Goal: Task Accomplishment & Management: Manage account settings

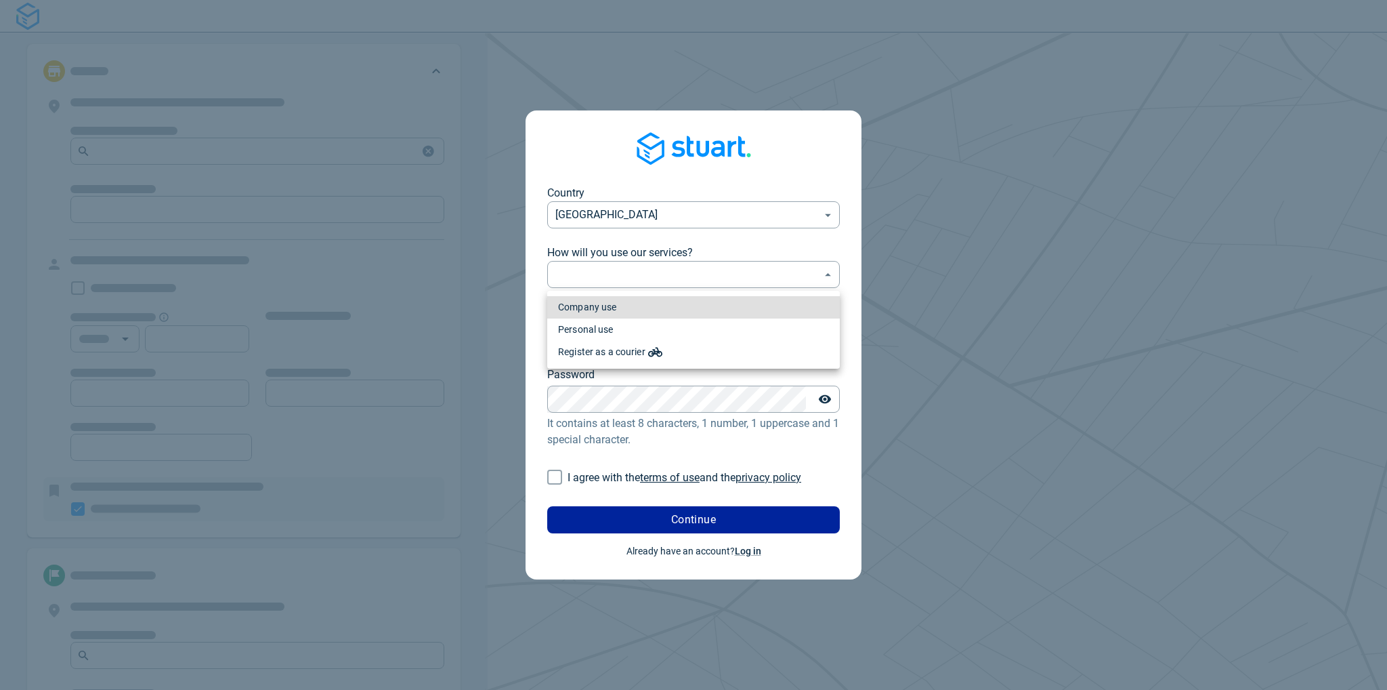
click at [672, 276] on body "Country [GEOGRAPHIC_DATA] [GEOGRAPHIC_DATA] ​ How will you use our services? ​ …" at bounding box center [693, 345] width 1387 height 690
click at [631, 308] on li "Company use" at bounding box center [693, 307] width 293 height 22
type input "professional"
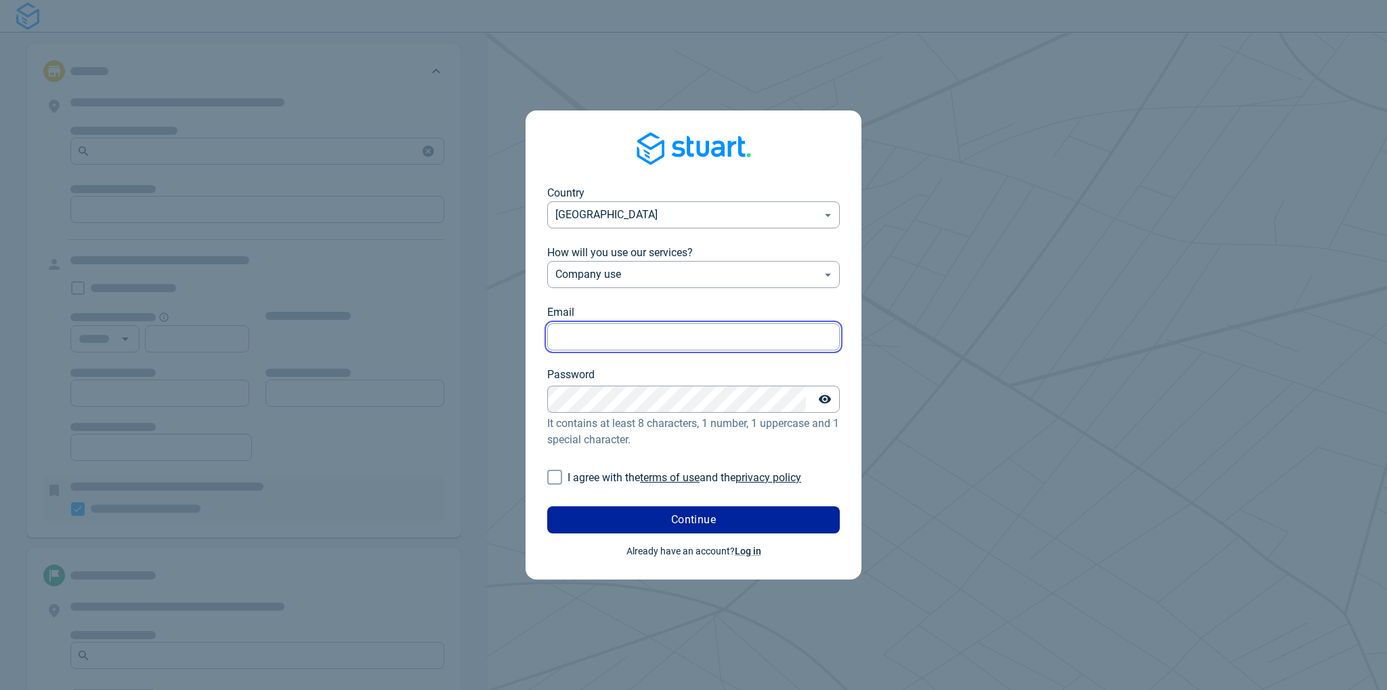
click at [602, 326] on input "Email" at bounding box center [693, 337] width 293 height 26
type input "[EMAIL_ADDRESS][DOMAIN_NAME]"
click at [558, 475] on input "I agree with the terms of use and the privacy policy" at bounding box center [555, 477] width 26 height 26
checkbox input "true"
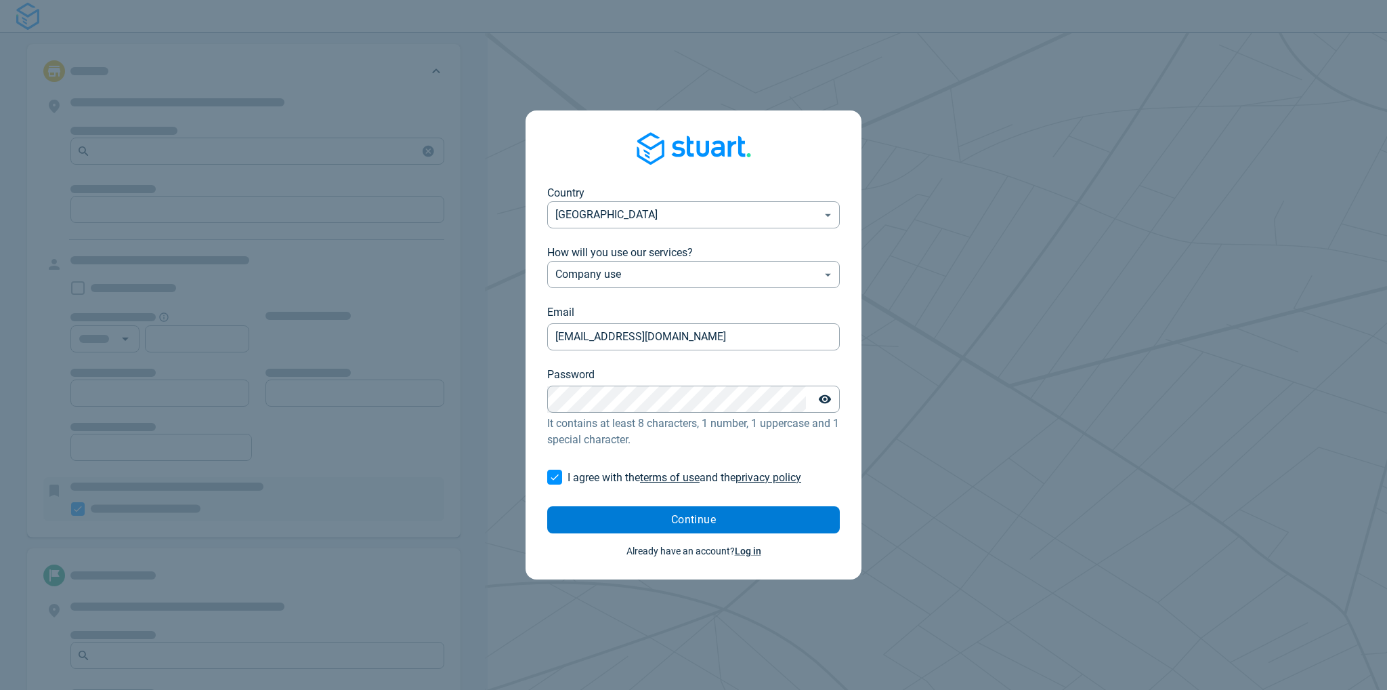
click at [645, 517] on button "Continue" at bounding box center [693, 519] width 293 height 27
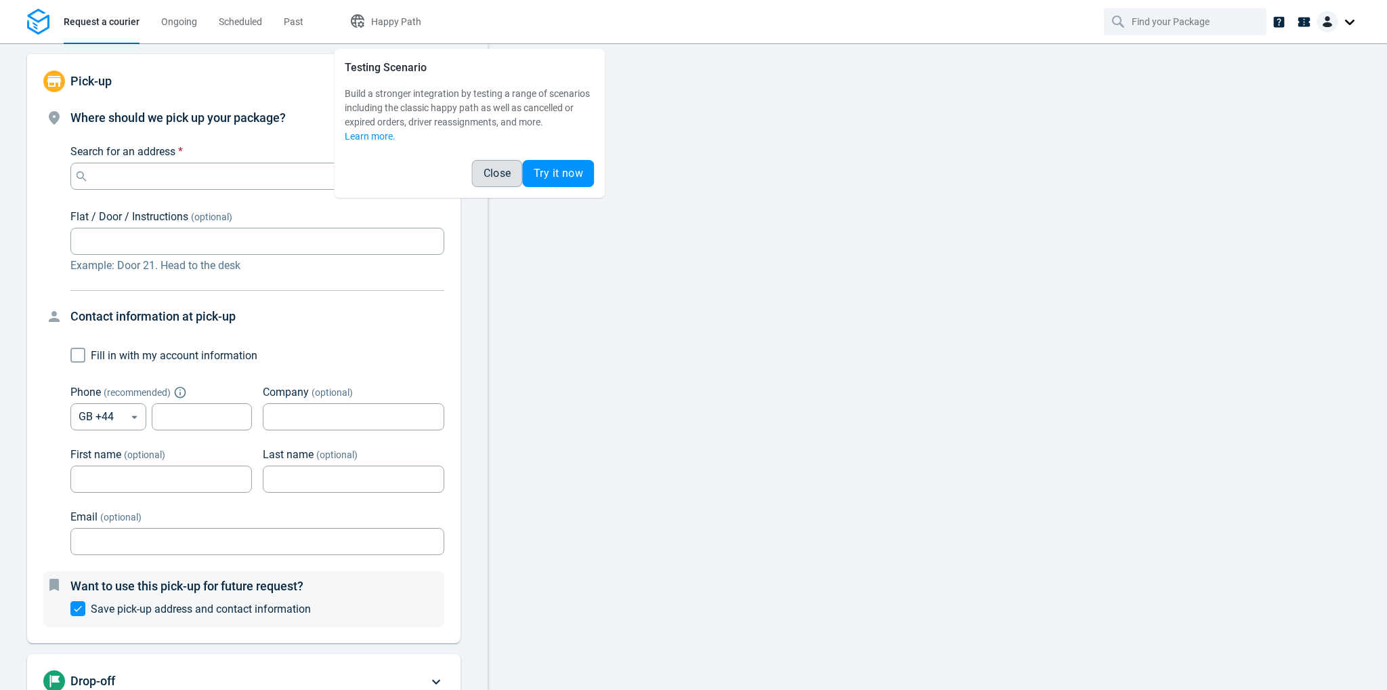
click at [496, 173] on span "Close" at bounding box center [498, 173] width 28 height 11
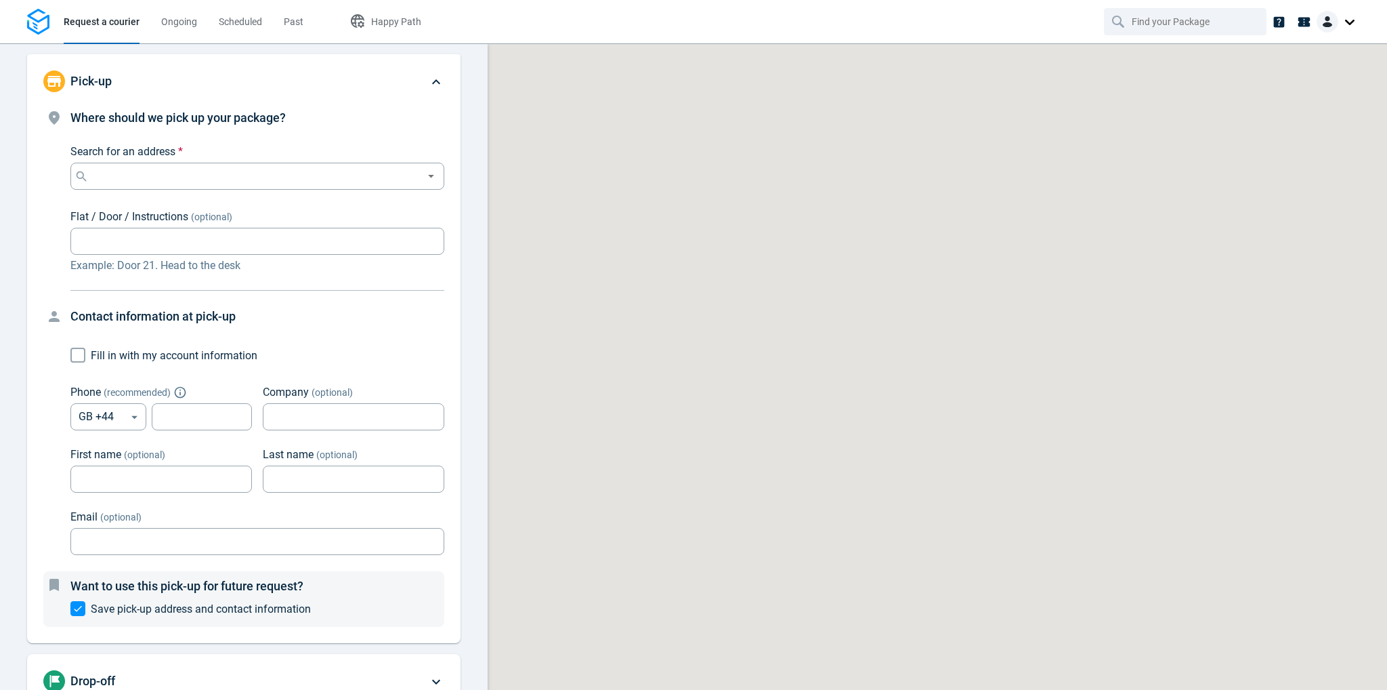
click at [1353, 22] on div at bounding box center [1338, 22] width 43 height 22
click at [1307, 83] on span "Settings" at bounding box center [1303, 83] width 35 height 14
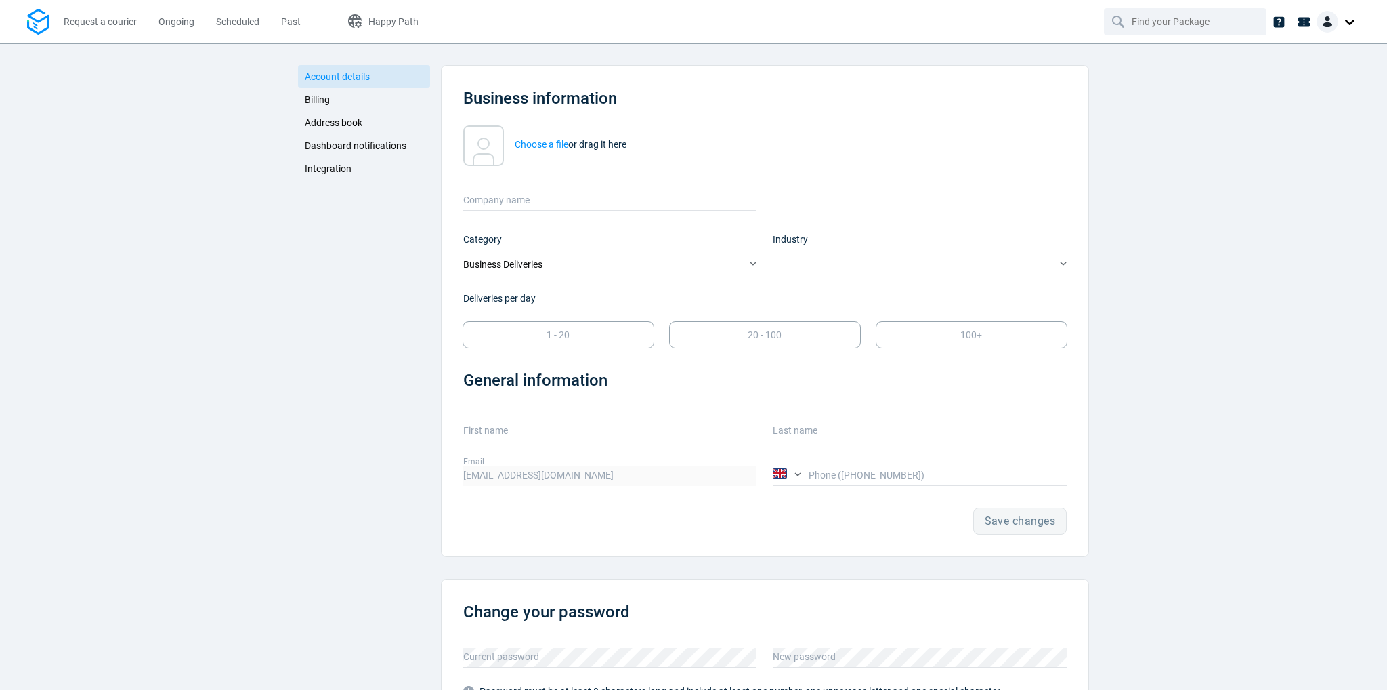
click at [315, 171] on span "Integration" at bounding box center [328, 168] width 47 height 11
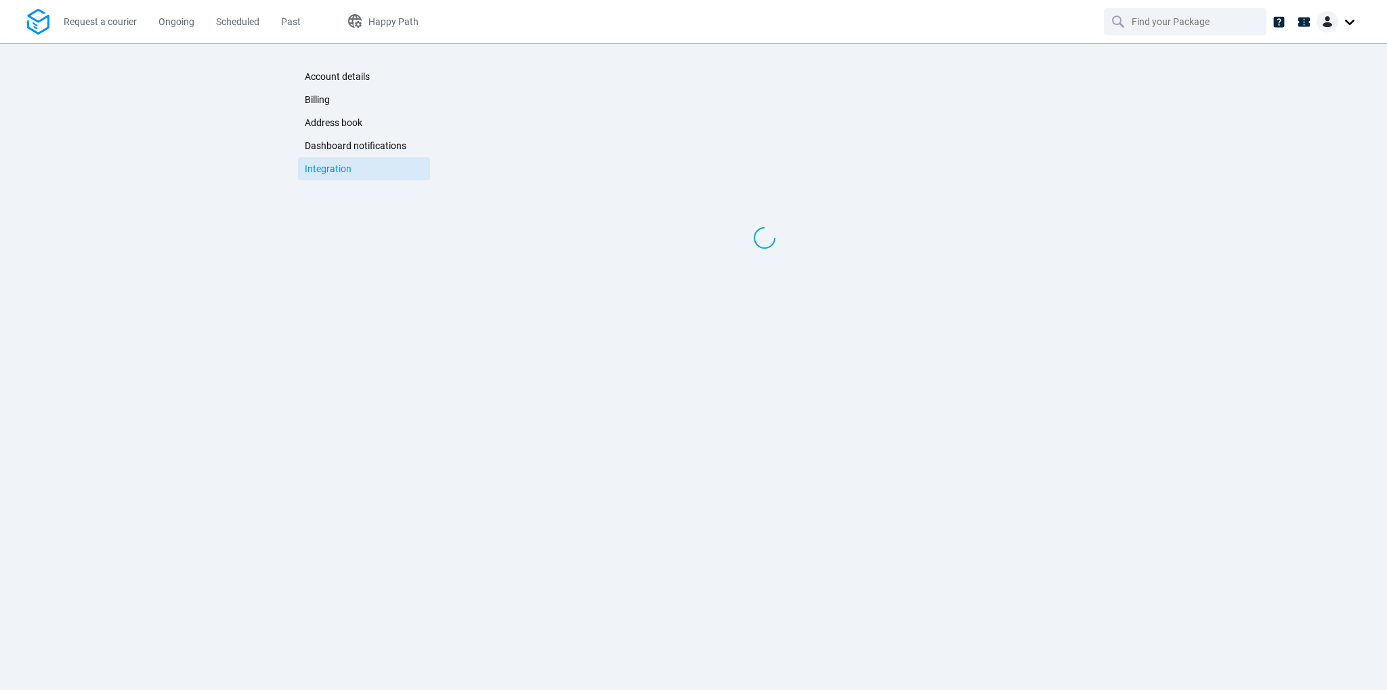
click at [340, 147] on span "Dashboard notifications" at bounding box center [356, 145] width 102 height 11
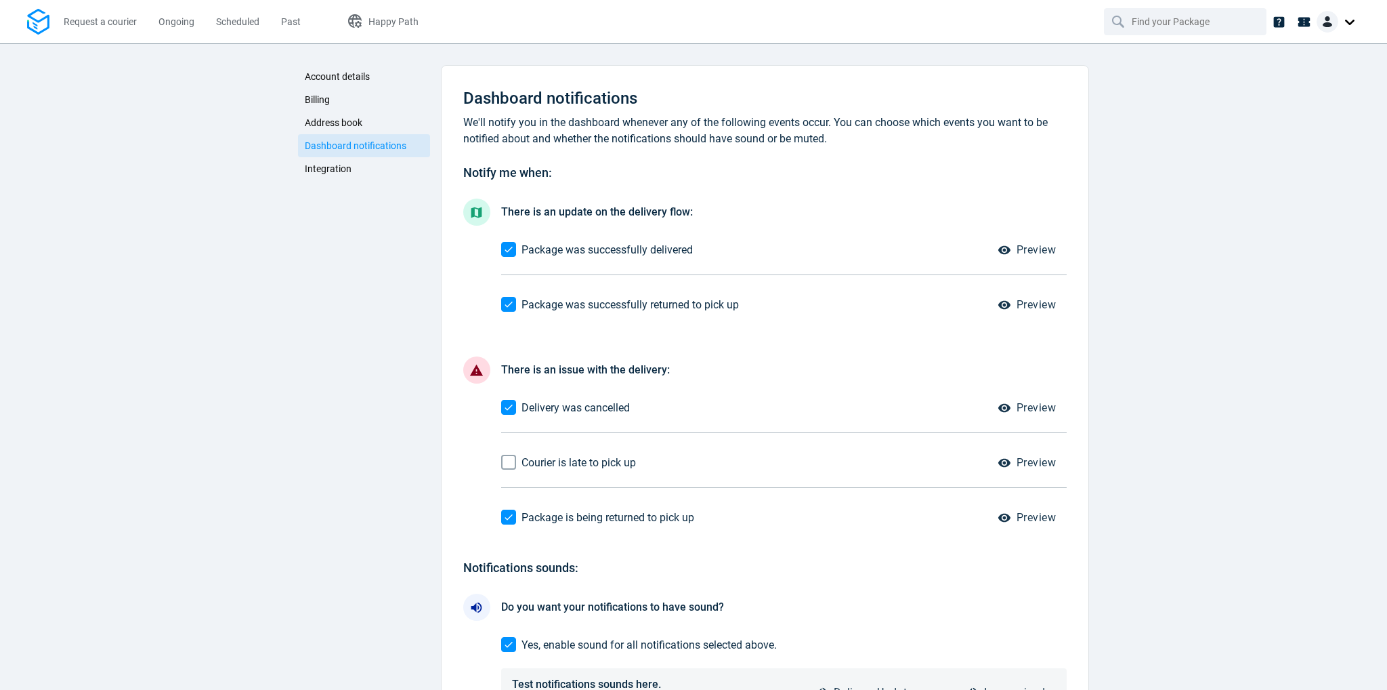
click at [337, 137] on link "Dashboard notifications" at bounding box center [364, 145] width 132 height 23
click at [336, 123] on span "Address book" at bounding box center [334, 122] width 58 height 11
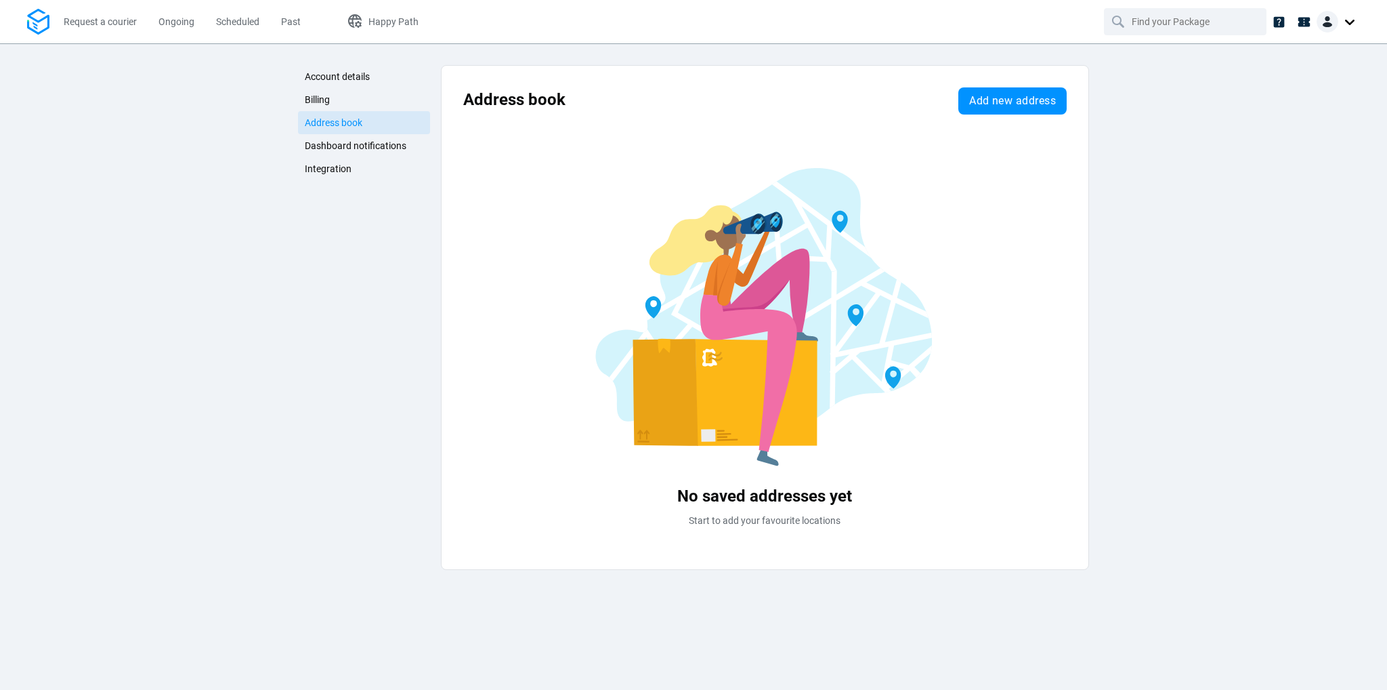
click at [321, 98] on span "Billing" at bounding box center [317, 99] width 25 height 11
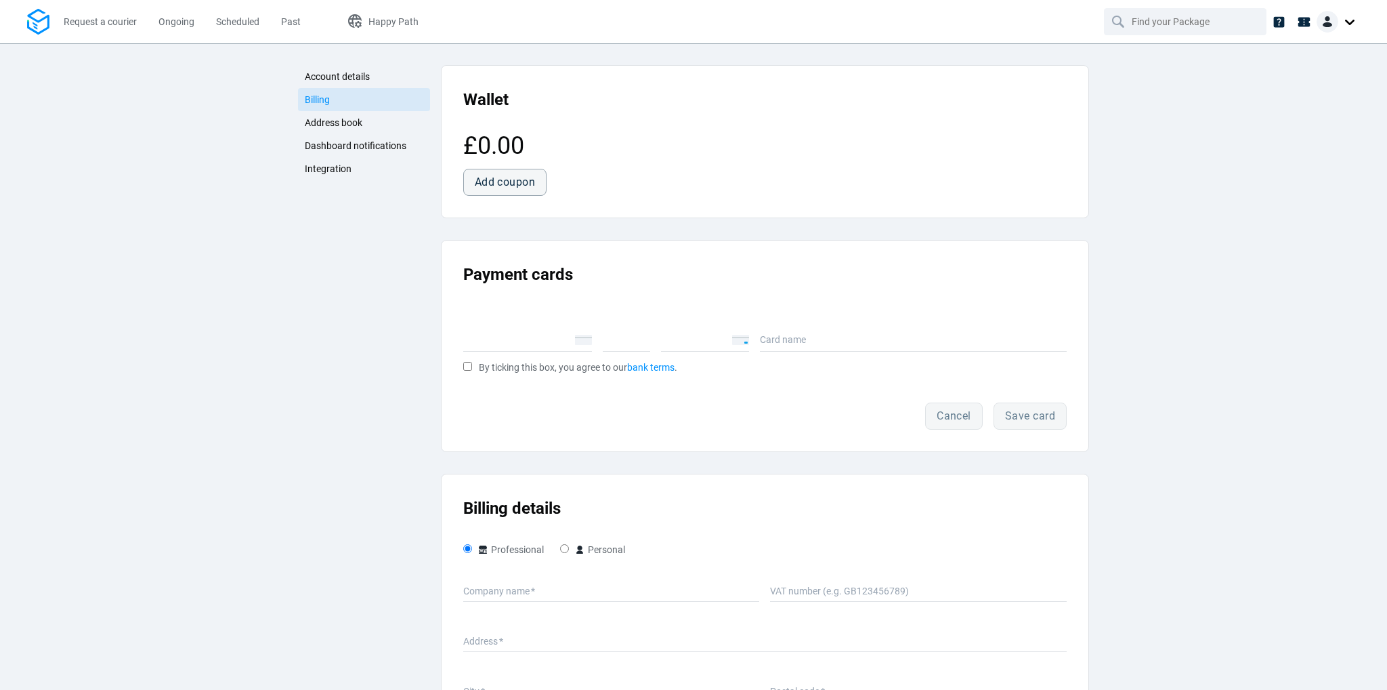
click at [337, 76] on span "Account details" at bounding box center [337, 76] width 65 height 11
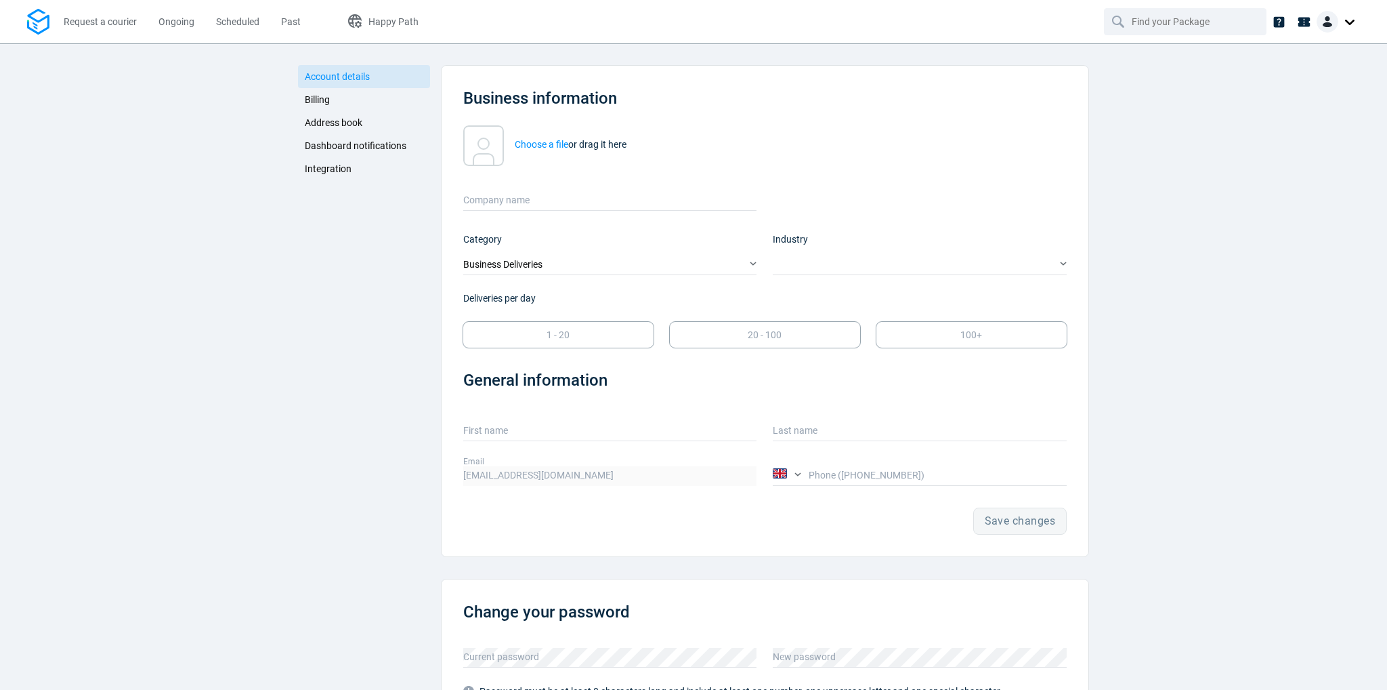
click at [339, 173] on span "Integration" at bounding box center [328, 168] width 47 height 11
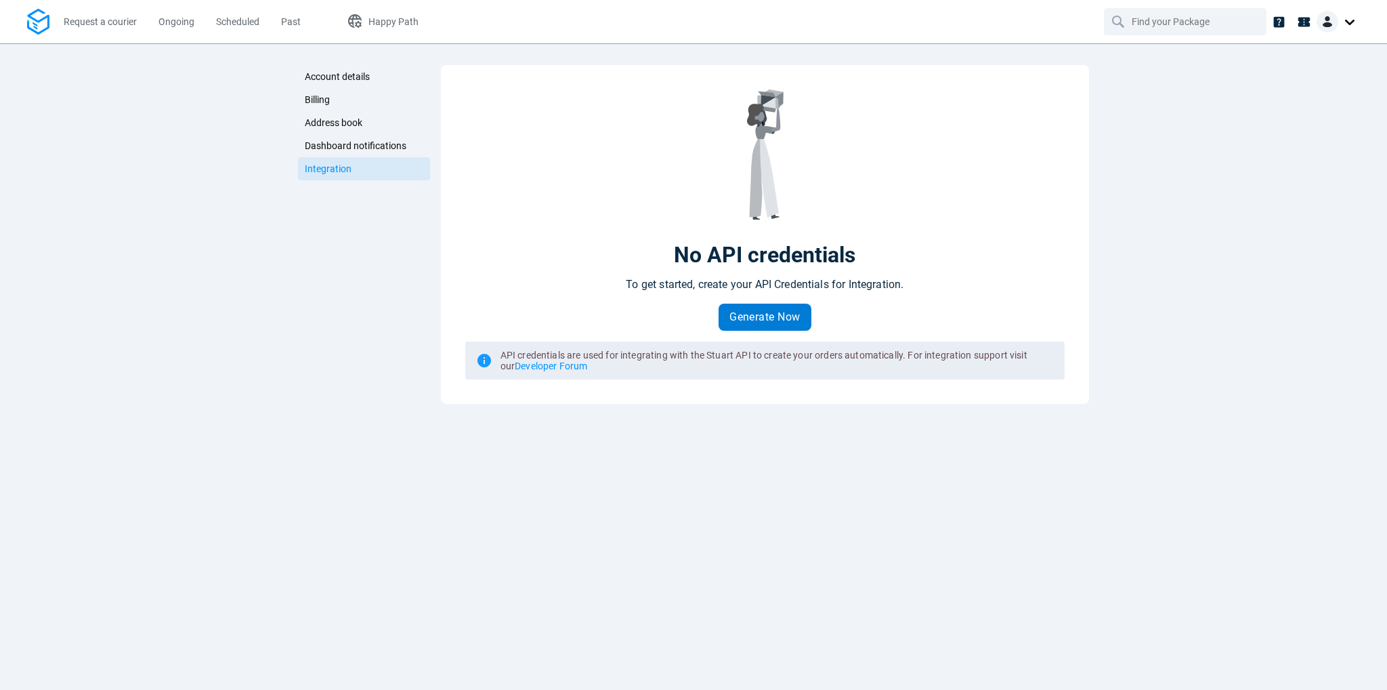
click at [767, 318] on span "Generate Now" at bounding box center [764, 317] width 71 height 11
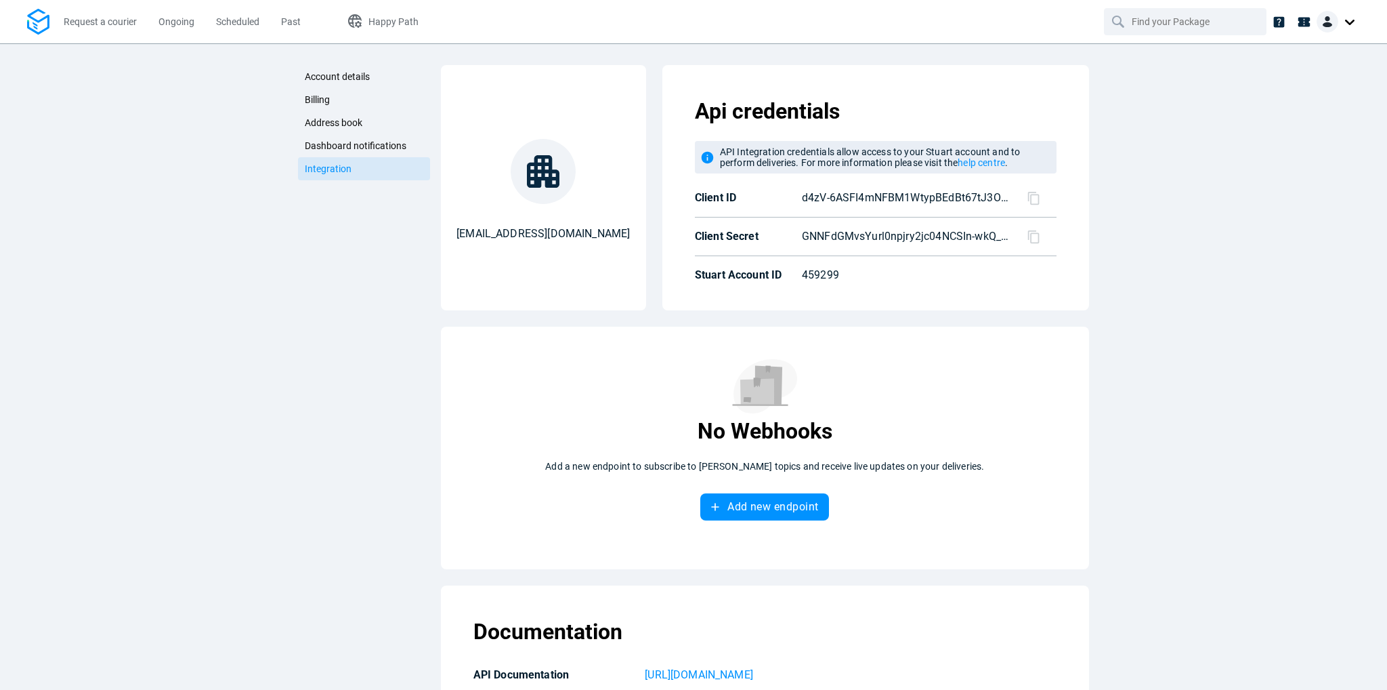
click at [1027, 198] on icon at bounding box center [1034, 198] width 14 height 14
click at [1027, 238] on icon at bounding box center [1033, 236] width 12 height 13
click at [813, 274] on p "459299" at bounding box center [899, 275] width 194 height 16
copy p "459299"
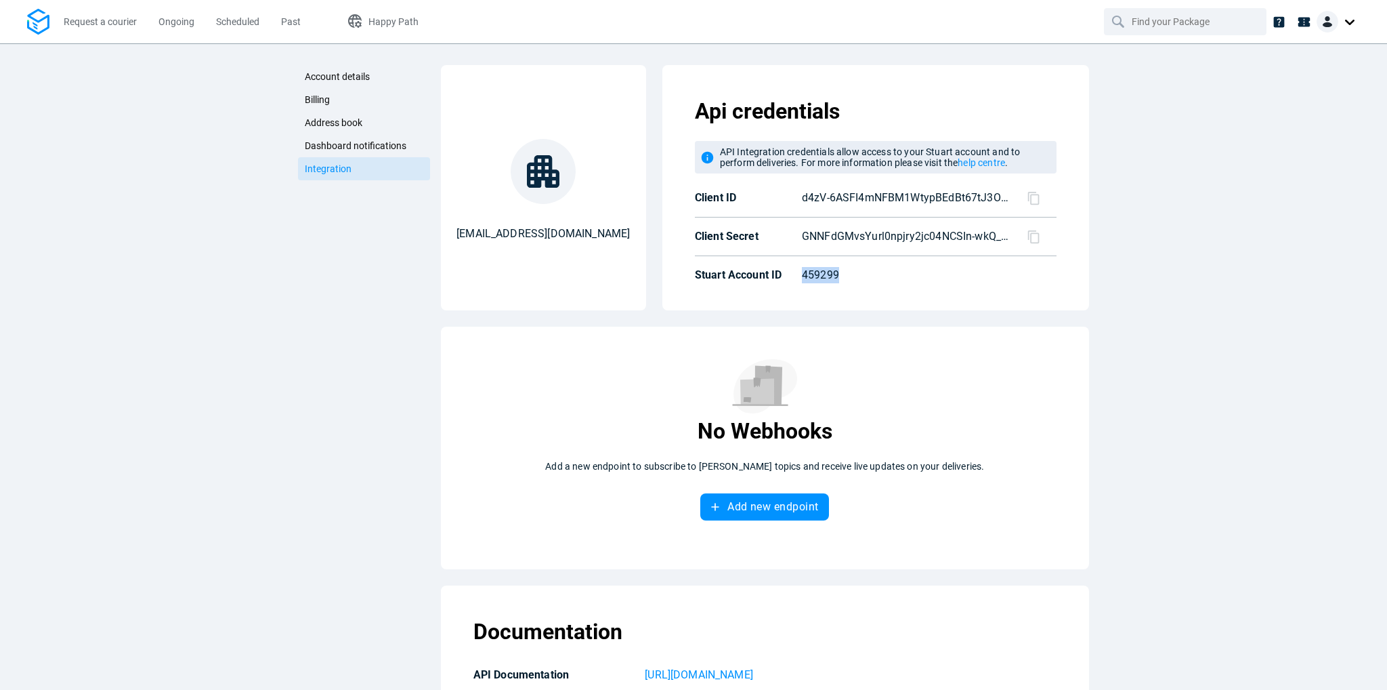
click at [810, 272] on p "459299" at bounding box center [899, 275] width 194 height 16
click at [327, 98] on link "Billing" at bounding box center [364, 99] width 132 height 23
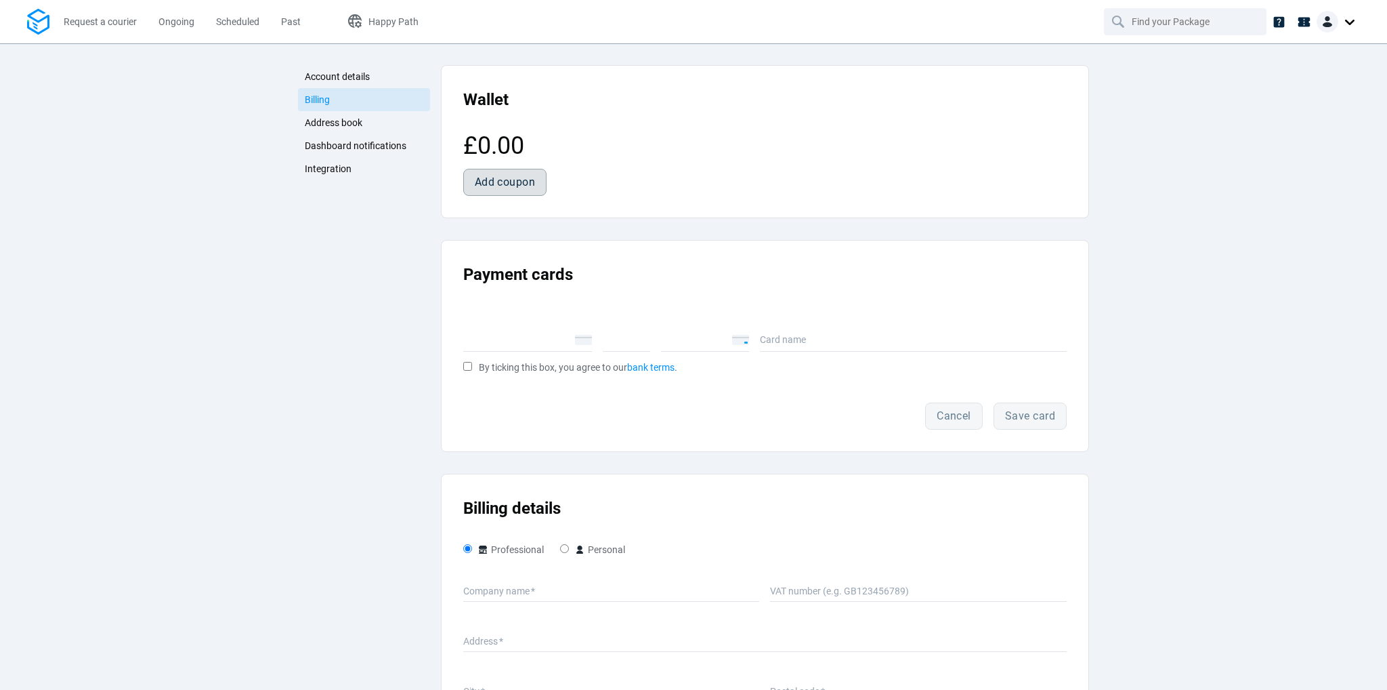
click at [478, 177] on span "Add coupon" at bounding box center [505, 182] width 61 height 11
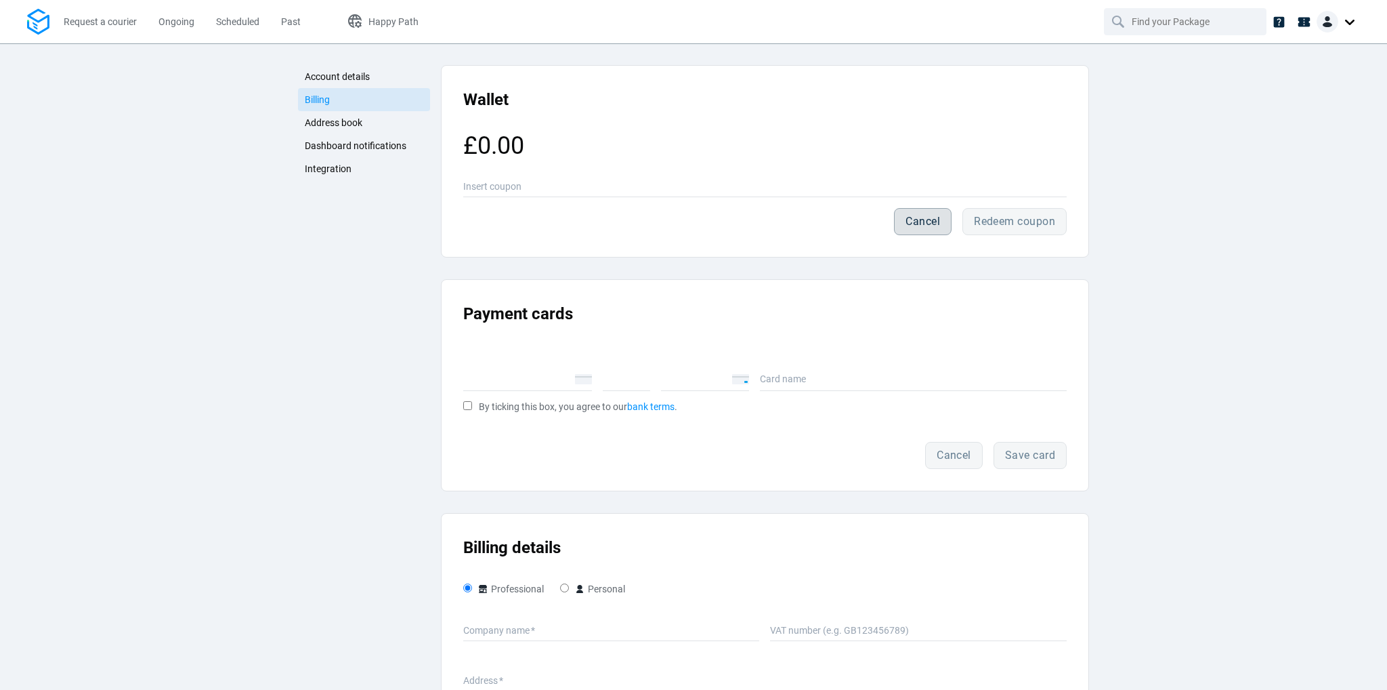
click at [921, 211] on button "Cancel" at bounding box center [923, 221] width 58 height 27
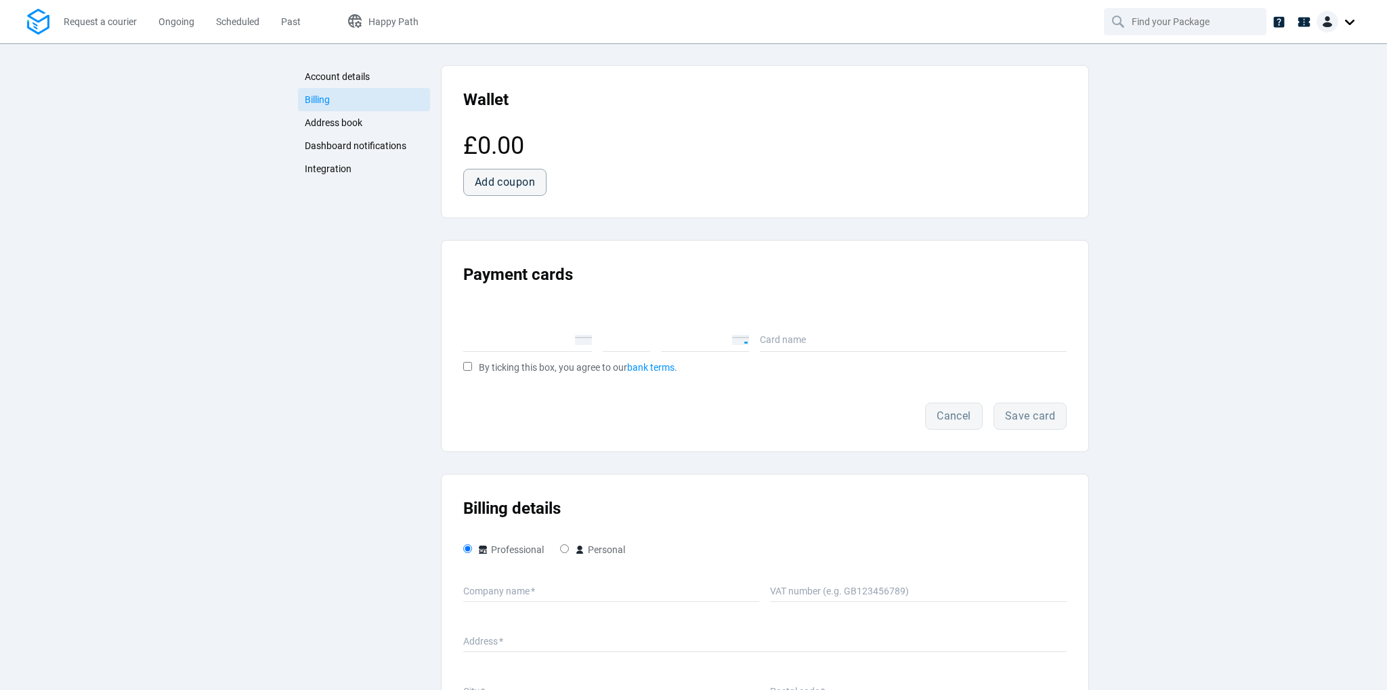
click at [455, 361] on div "Payment cards Card number MM/YY CVC Card name By ticking this box, you agree to…" at bounding box center [765, 346] width 648 height 212
click at [463, 366] on input "By ticking this box, you agree to our bank terms ." at bounding box center [467, 366] width 9 height 9
click at [1042, 421] on div "Cancel Save card" at bounding box center [764, 415] width 603 height 27
click at [466, 366] on input "By ticking this box, you agree to our bank terms ." at bounding box center [467, 366] width 9 height 9
checkbox input "false"
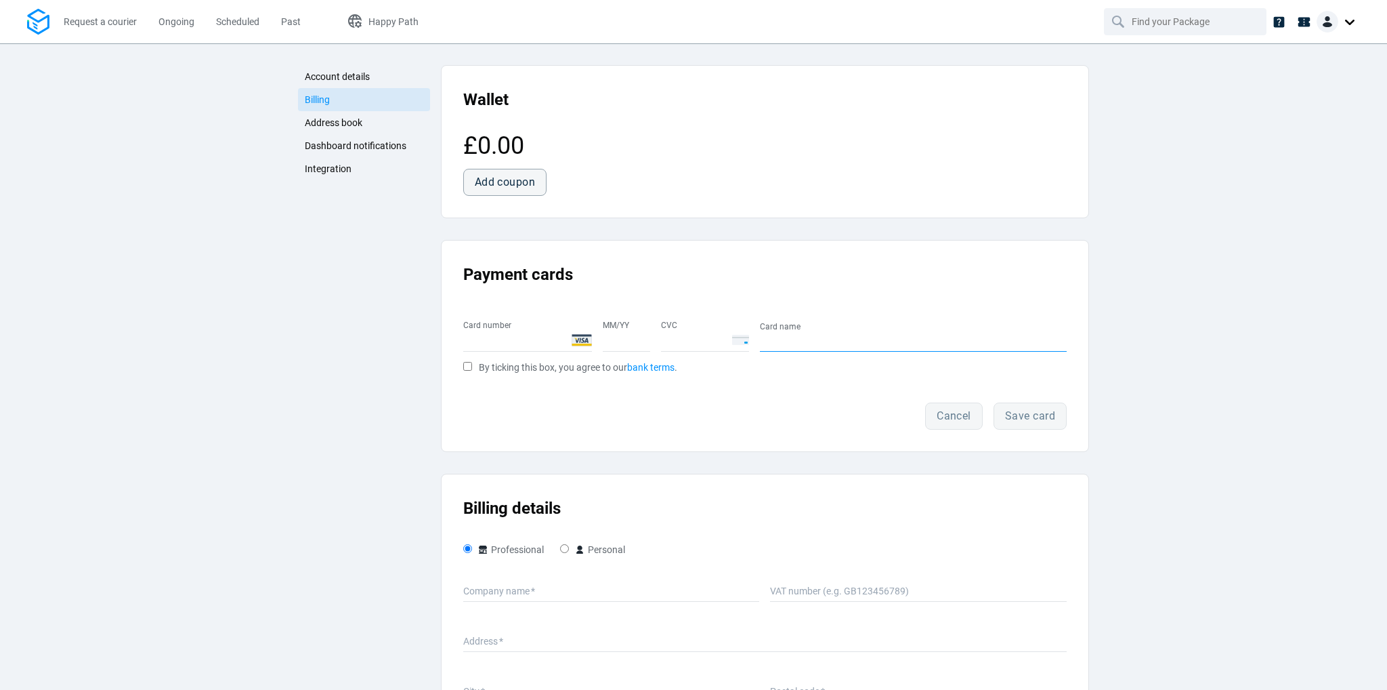
click at [797, 341] on input at bounding box center [820, 340] width 121 height 14
click at [802, 335] on input at bounding box center [820, 340] width 121 height 14
paste input "Visa"
type input "Visa"
click at [1023, 413] on div "Cancel Save card" at bounding box center [764, 415] width 603 height 27
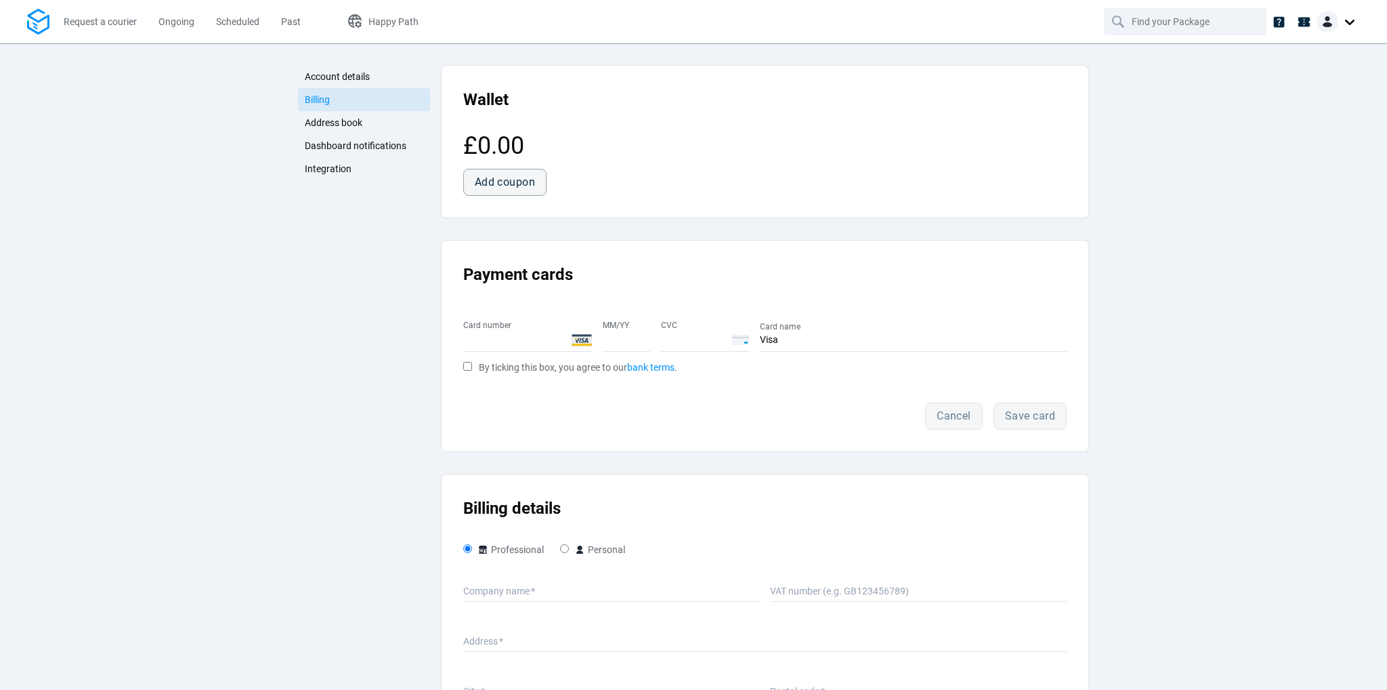
click at [516, 364] on span "By ticking this box, you agree to our bank terms ." at bounding box center [578, 367] width 198 height 11
click at [472, 364] on input "By ticking this box, you agree to our bank terms ." at bounding box center [467, 366] width 9 height 9
checkbox input "true"
click at [1044, 416] on span "Save card" at bounding box center [1031, 415] width 50 height 11
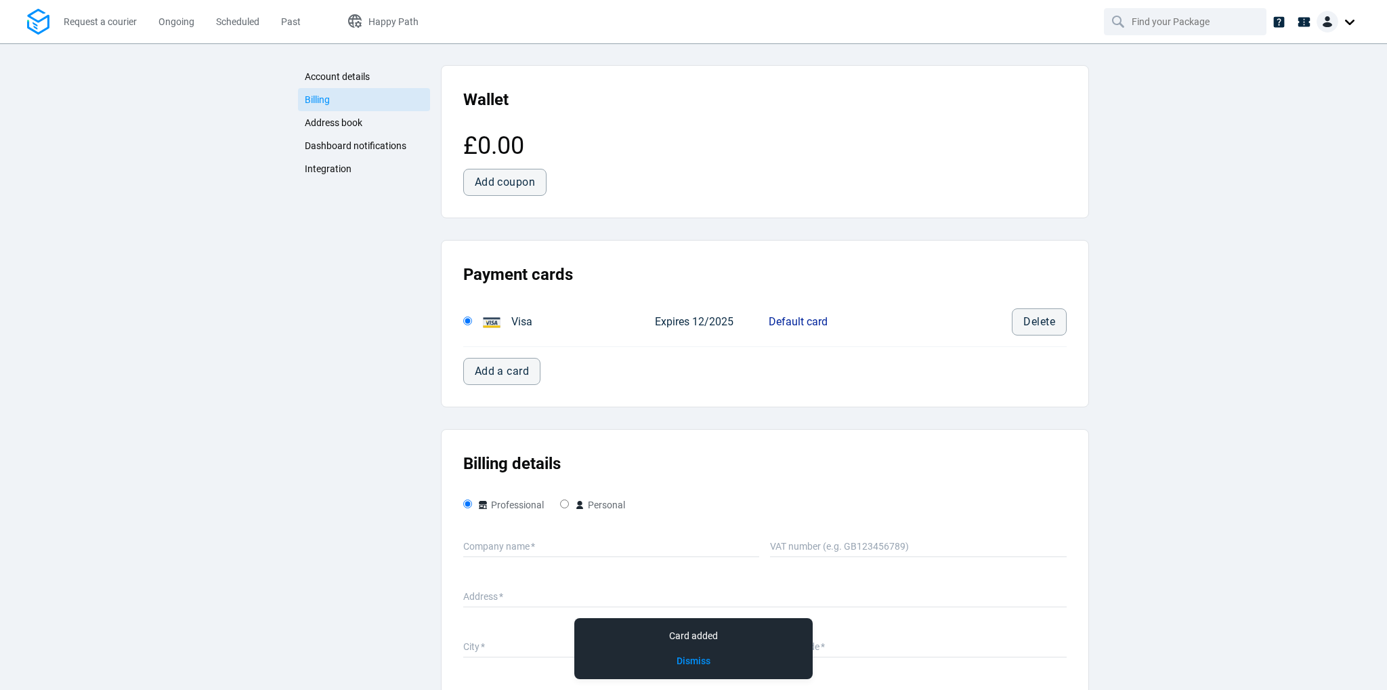
click at [1176, 259] on div "Account details Billing Address book Dashboard notifications Integration Accoun…" at bounding box center [693, 366] width 1387 height 646
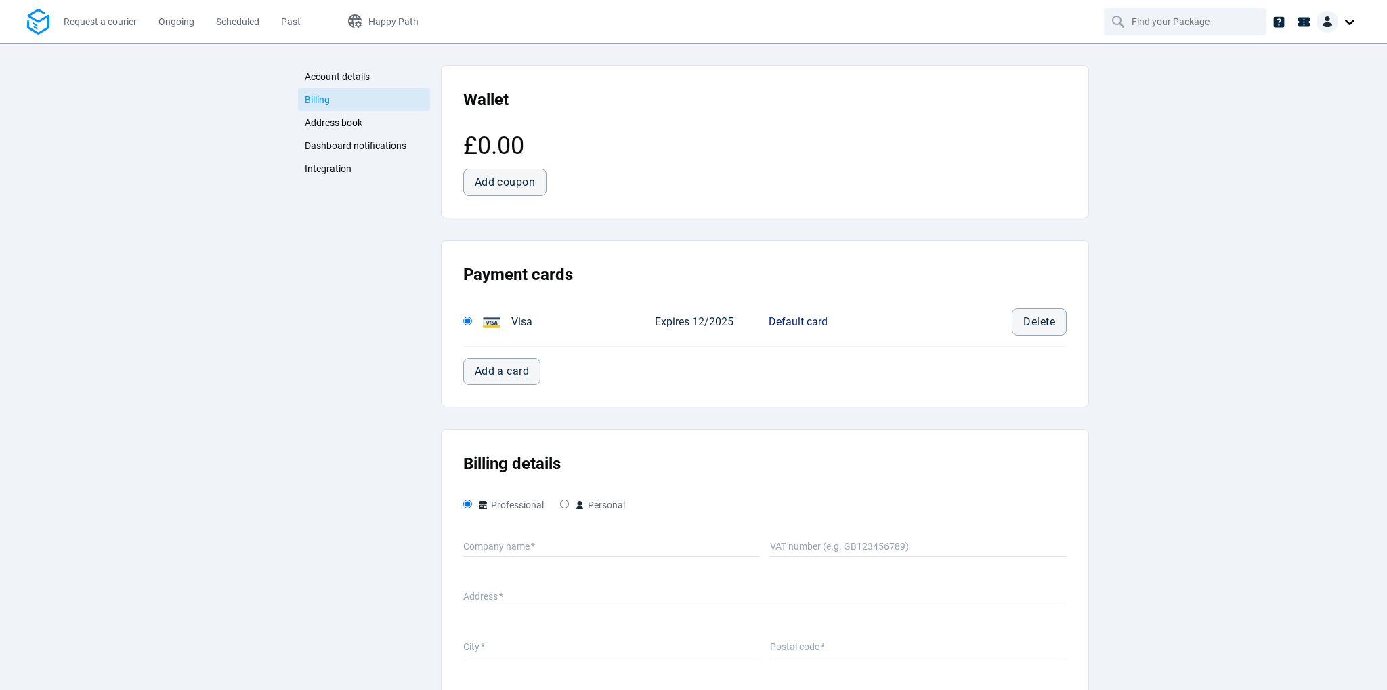
click at [335, 96] on link "Billing" at bounding box center [364, 99] width 132 height 23
click at [320, 123] on span "Address book" at bounding box center [334, 122] width 58 height 11
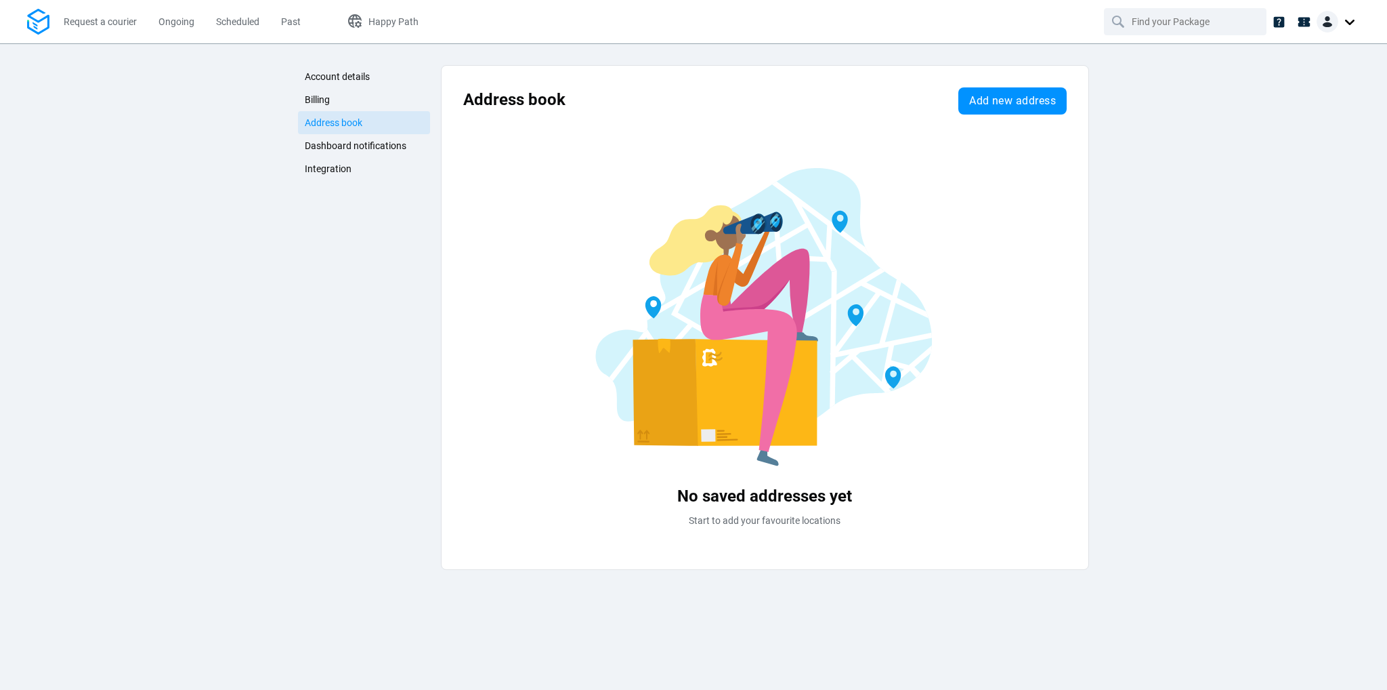
click at [336, 146] on span "Dashboard notifications" at bounding box center [356, 145] width 102 height 11
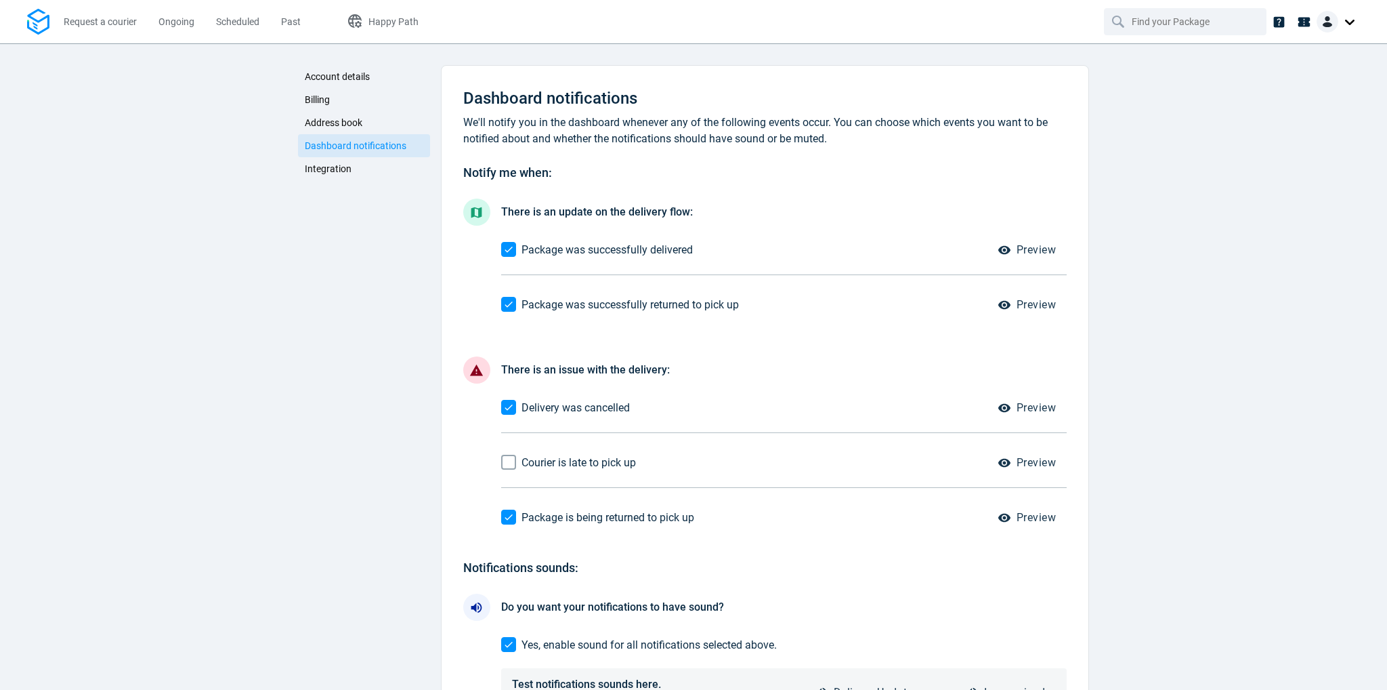
click at [316, 76] on span "Account details" at bounding box center [337, 76] width 65 height 11
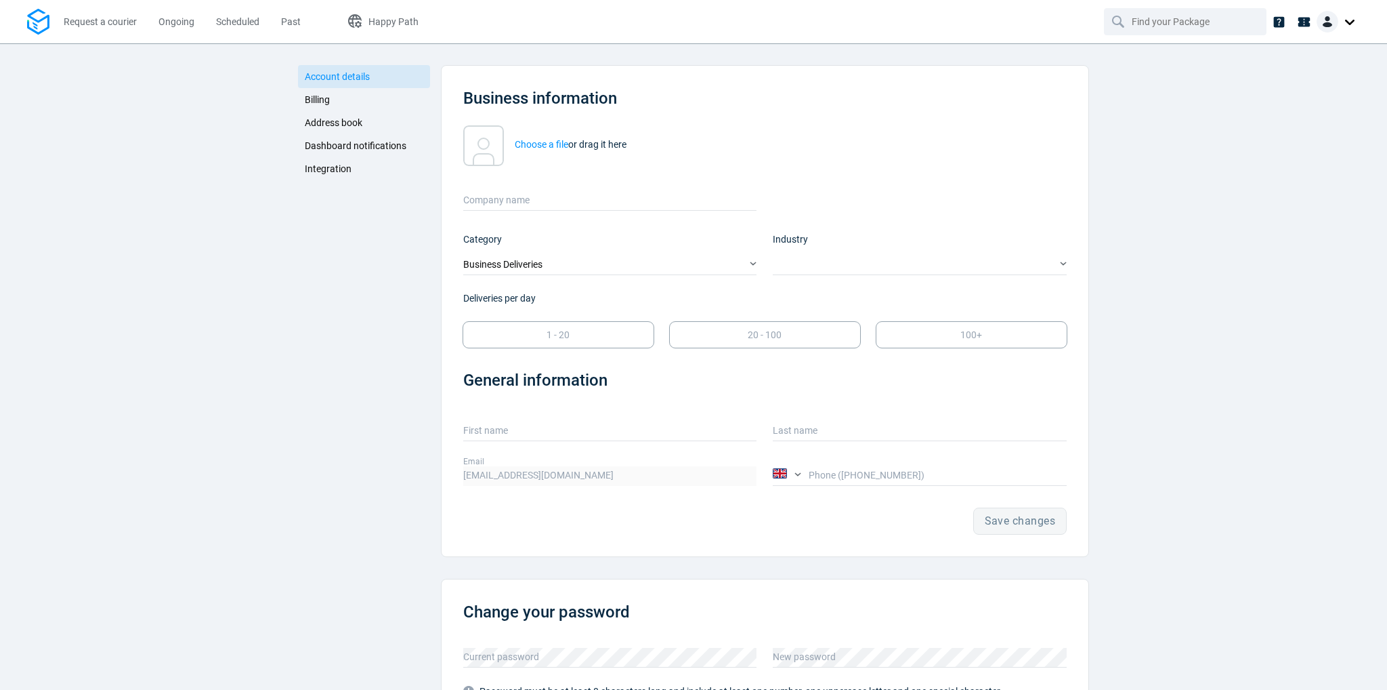
click at [322, 167] on span "Integration" at bounding box center [328, 168] width 47 height 11
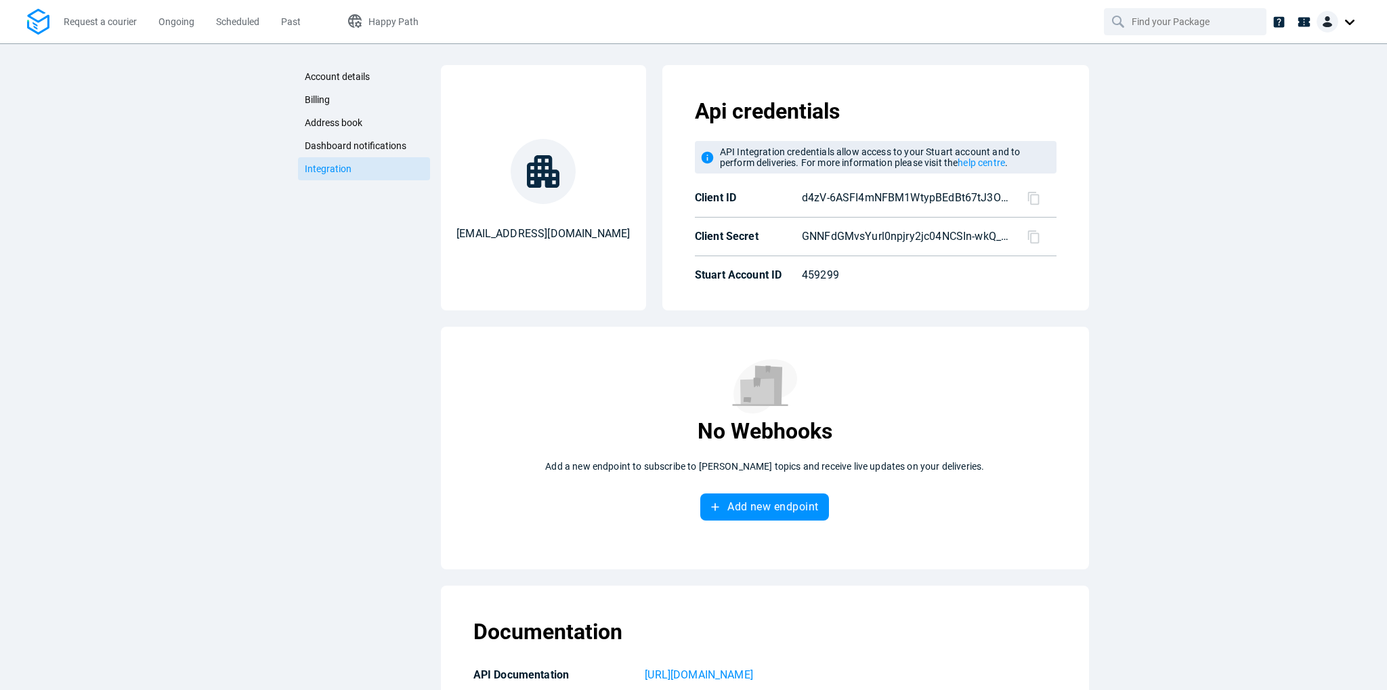
click at [312, 82] on link "Account details" at bounding box center [364, 76] width 132 height 23
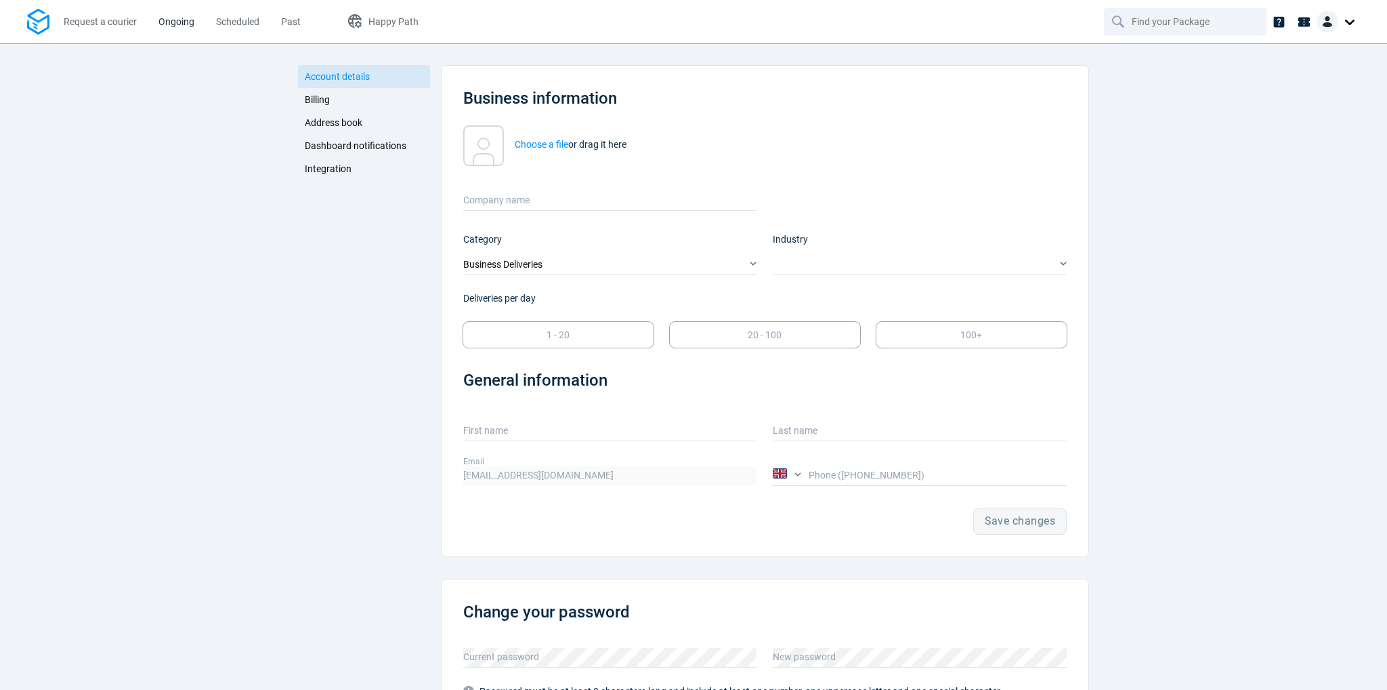
click at [173, 19] on span "Ongoing" at bounding box center [176, 21] width 36 height 11
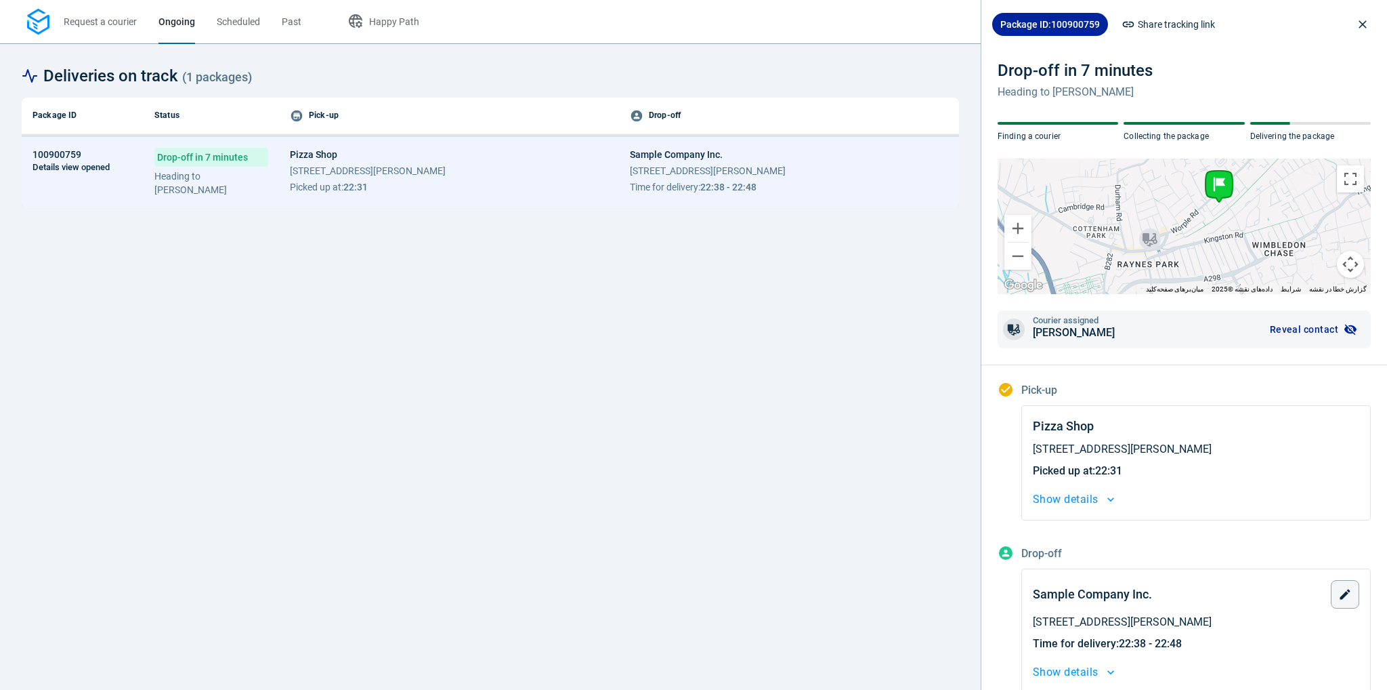
click at [559, 175] on div "Pizza Shop 32 Coombe Ln, Raynes Park, London SW20 0LA Picked up at : 22:31" at bounding box center [449, 171] width 318 height 46
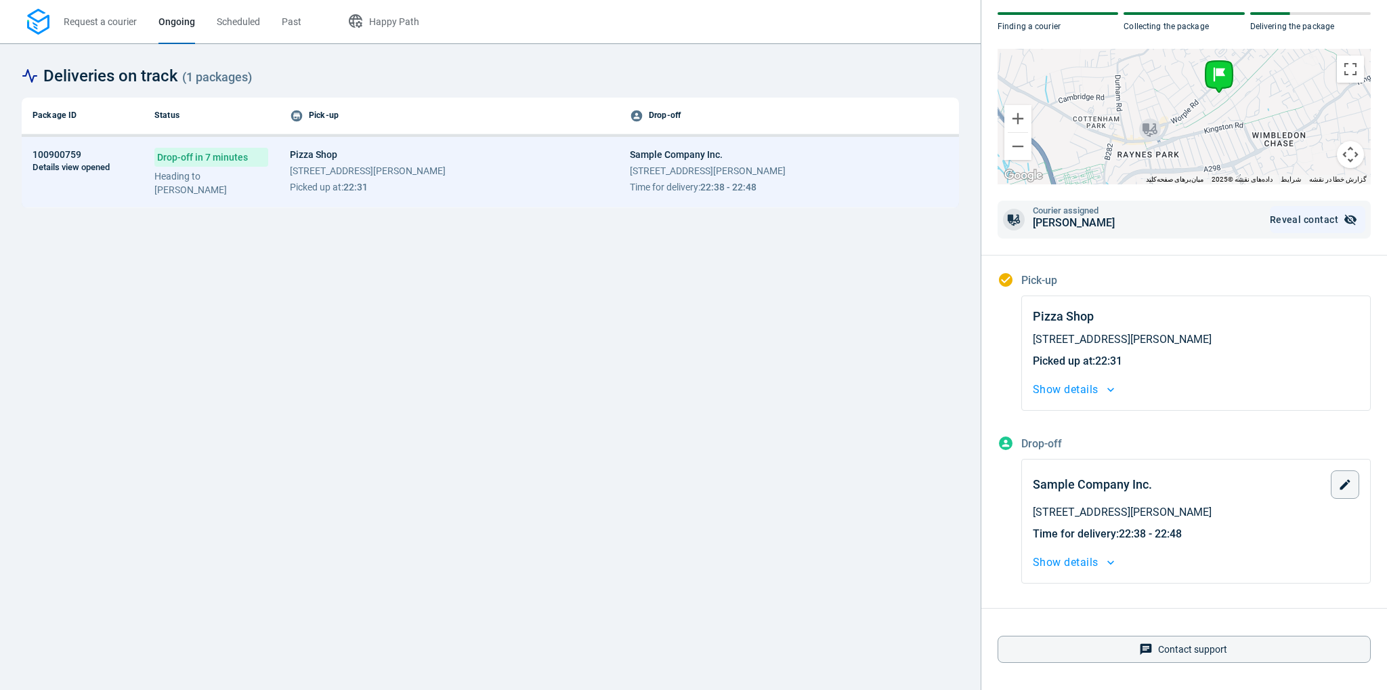
scroll to position [119, 0]
click at [1097, 380] on span "Show details" at bounding box center [1066, 389] width 66 height 19
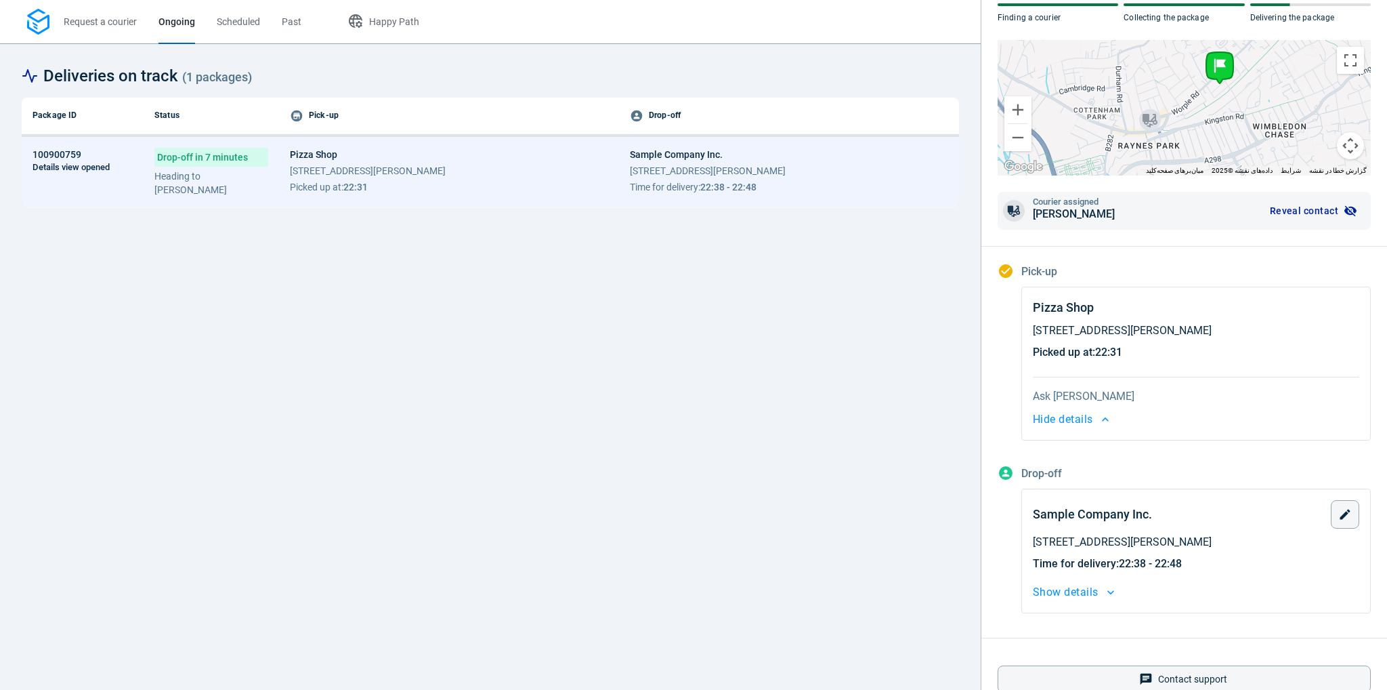
click at [1101, 416] on button "Hide details" at bounding box center [1196, 419] width 326 height 19
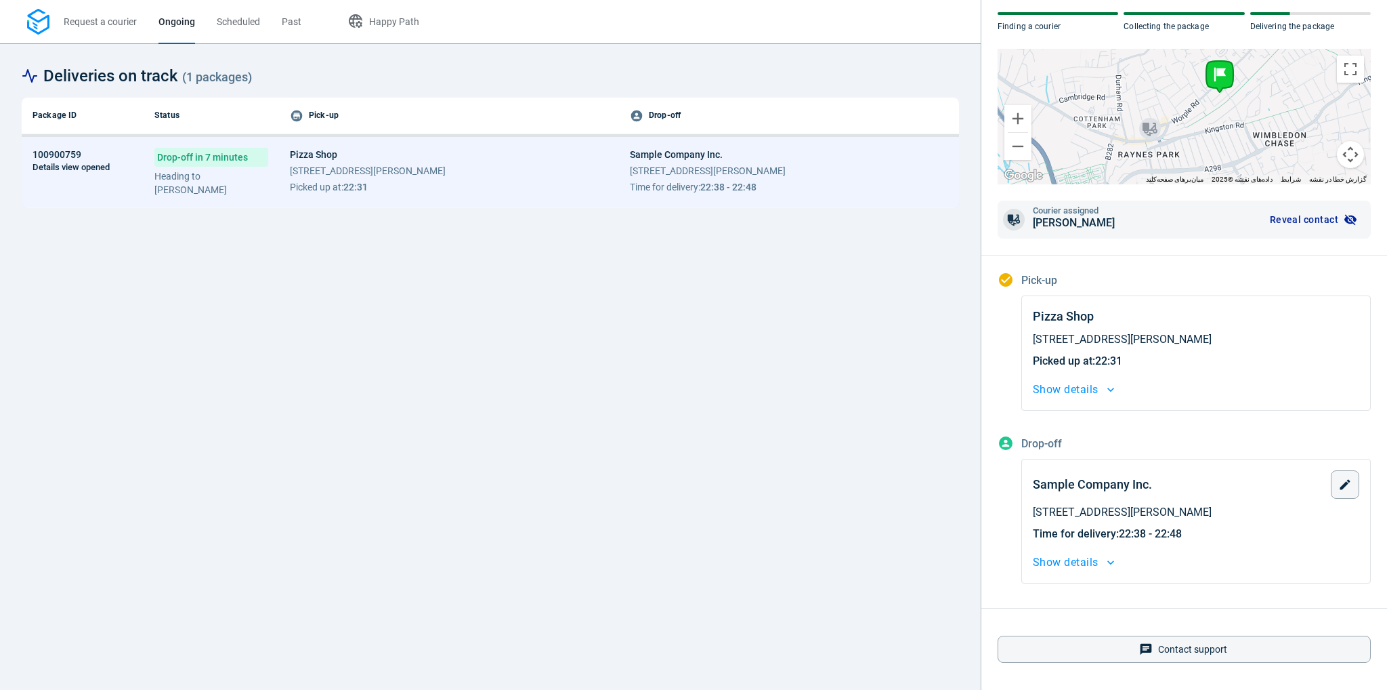
click at [1114, 555] on icon "button" at bounding box center [1111, 562] width 14 height 14
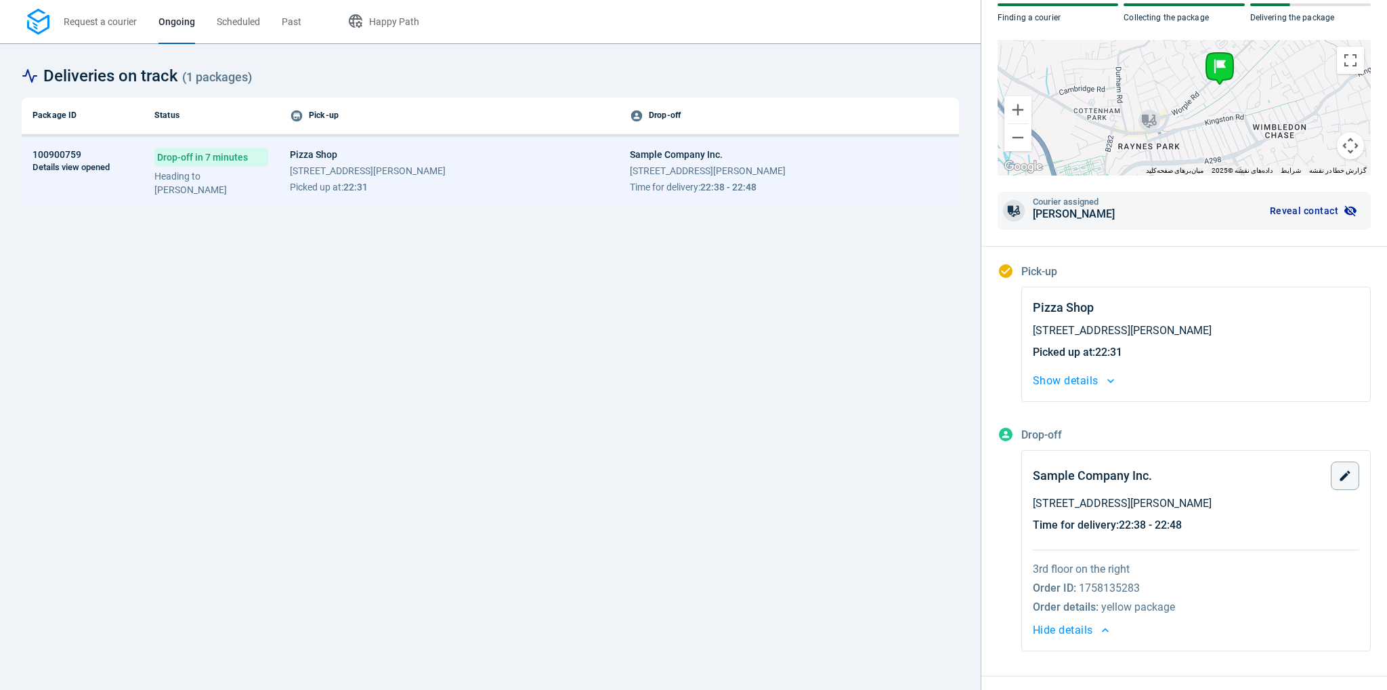
click at [1100, 630] on button "Hide details" at bounding box center [1196, 629] width 326 height 19
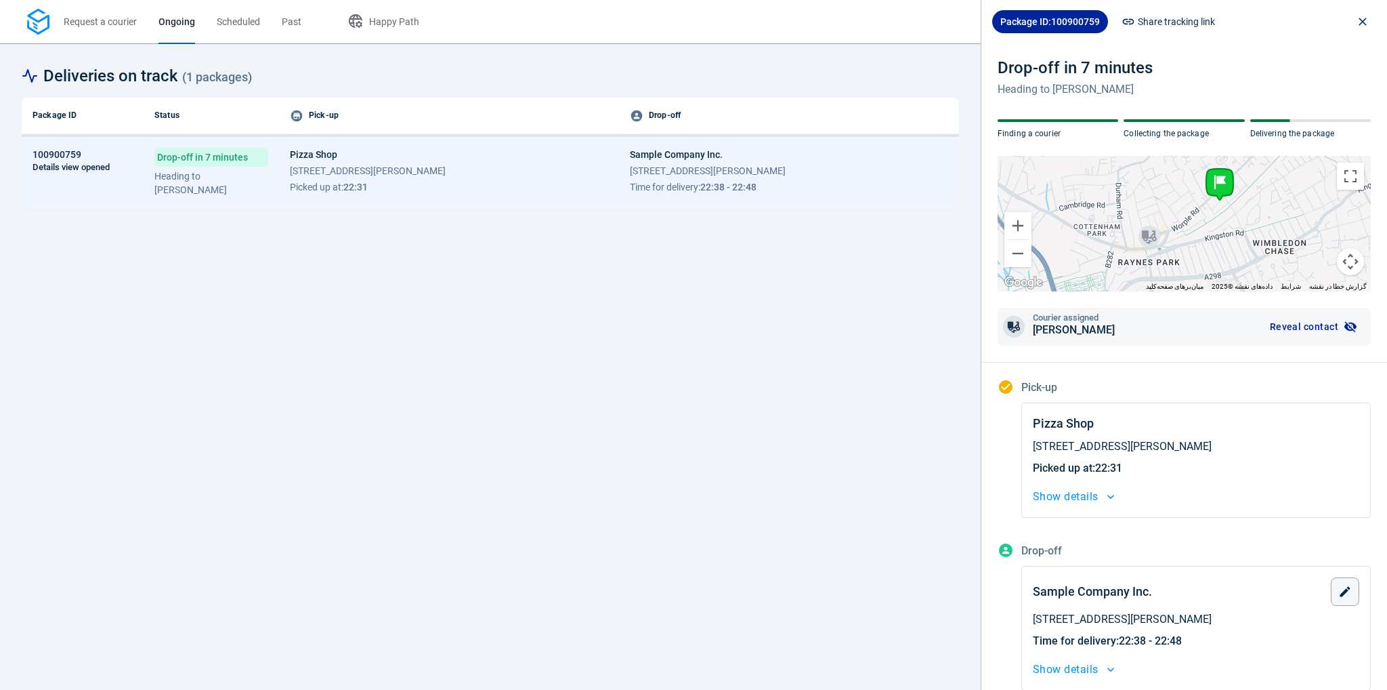
scroll to position [0, 0]
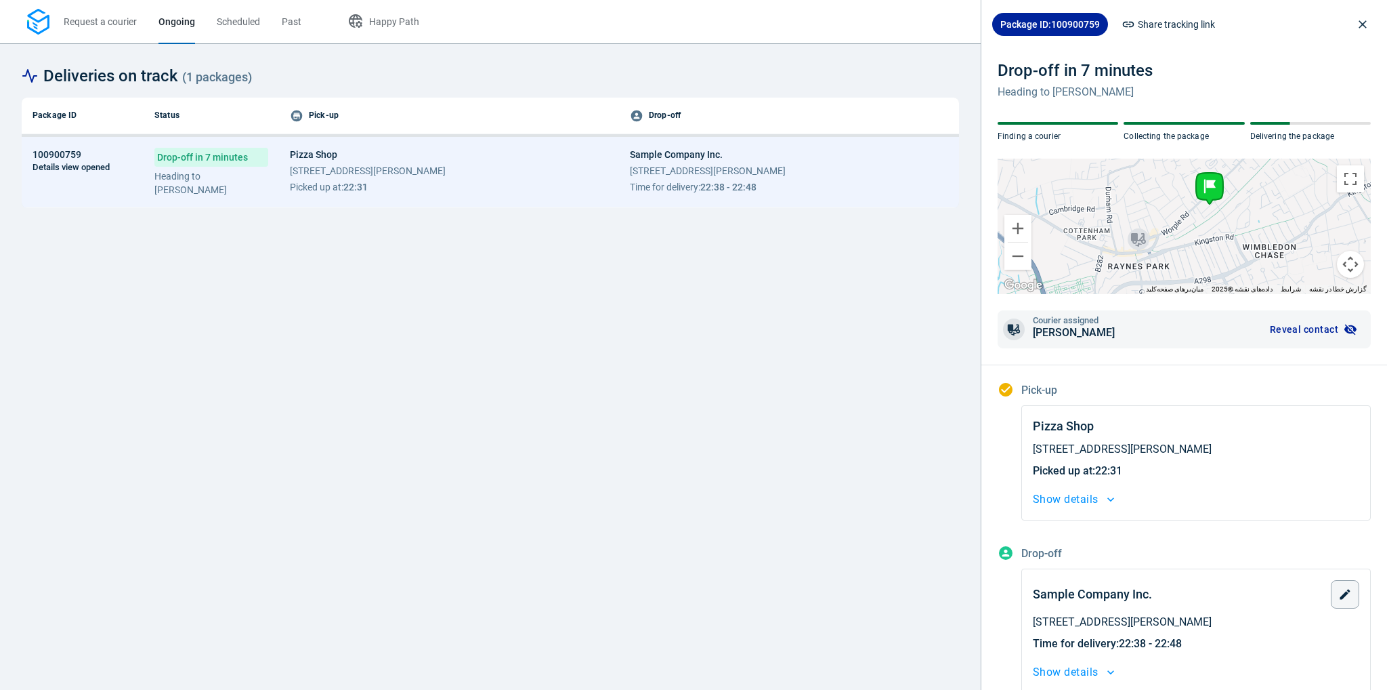
drag, startPoint x: 1187, startPoint y: 224, endPoint x: 1174, endPoint y: 229, distance: 13.1
click at [1174, 229] on div at bounding box center [1184, 225] width 373 height 135
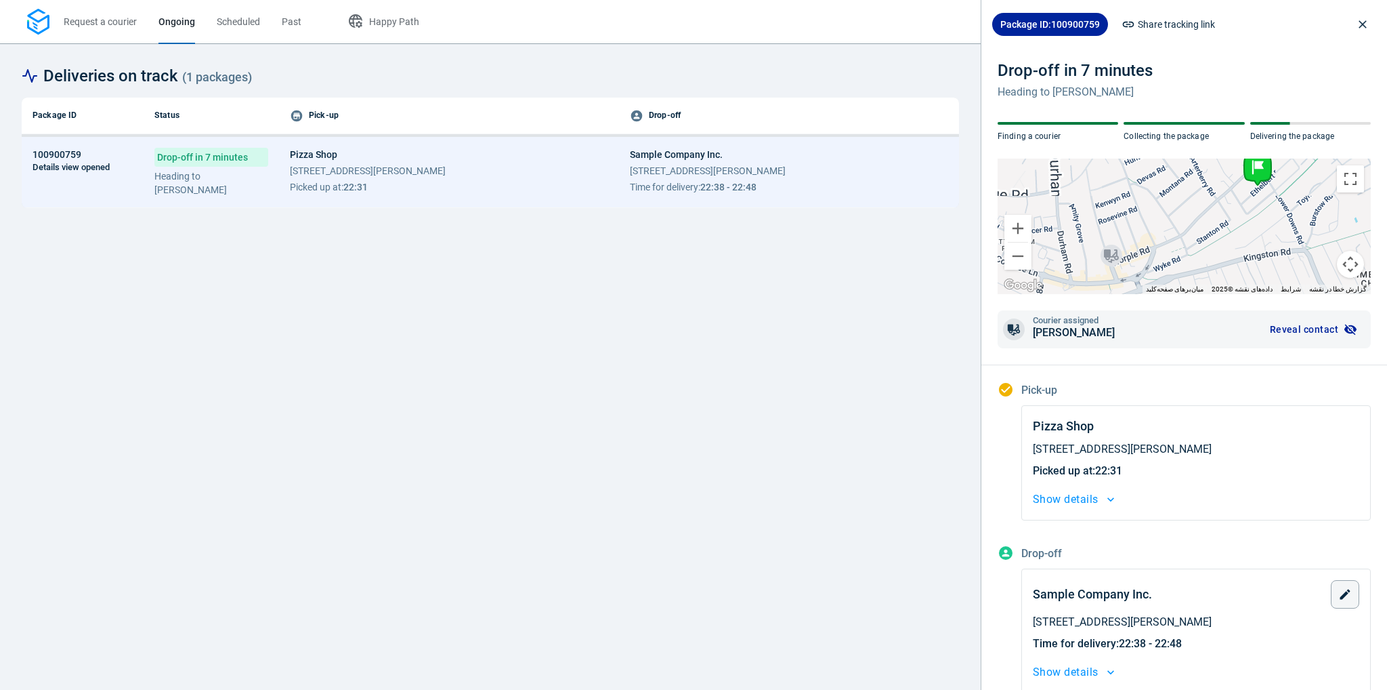
drag, startPoint x: 1152, startPoint y: 226, endPoint x: 1168, endPoint y: 216, distance: 18.2
click at [1168, 216] on div at bounding box center [1184, 225] width 373 height 135
click at [203, 156] on span "Drop-off in 7 minutes" at bounding box center [211, 157] width 114 height 19
click at [228, 153] on span "Drop-off in 6 minutes" at bounding box center [211, 157] width 114 height 19
click at [384, 24] on span "Happy Path" at bounding box center [394, 21] width 50 height 11
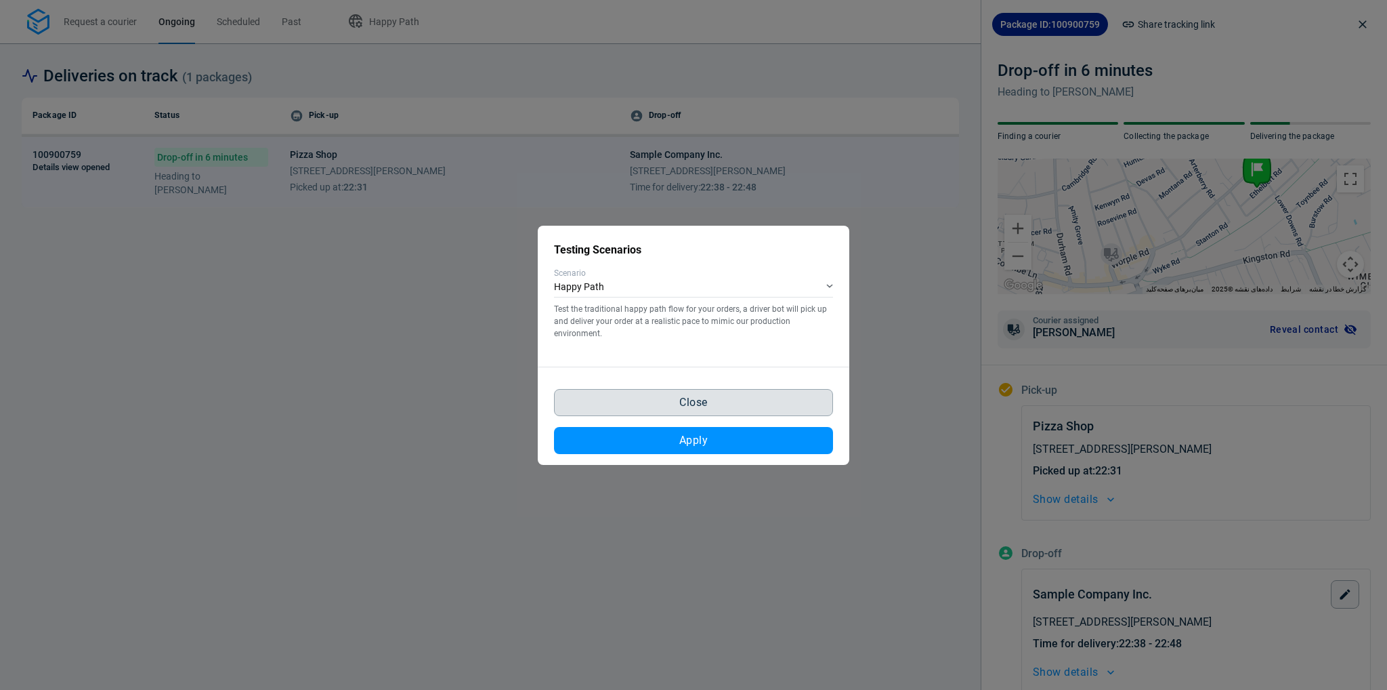
click at [728, 403] on button "Close" at bounding box center [693, 402] width 279 height 27
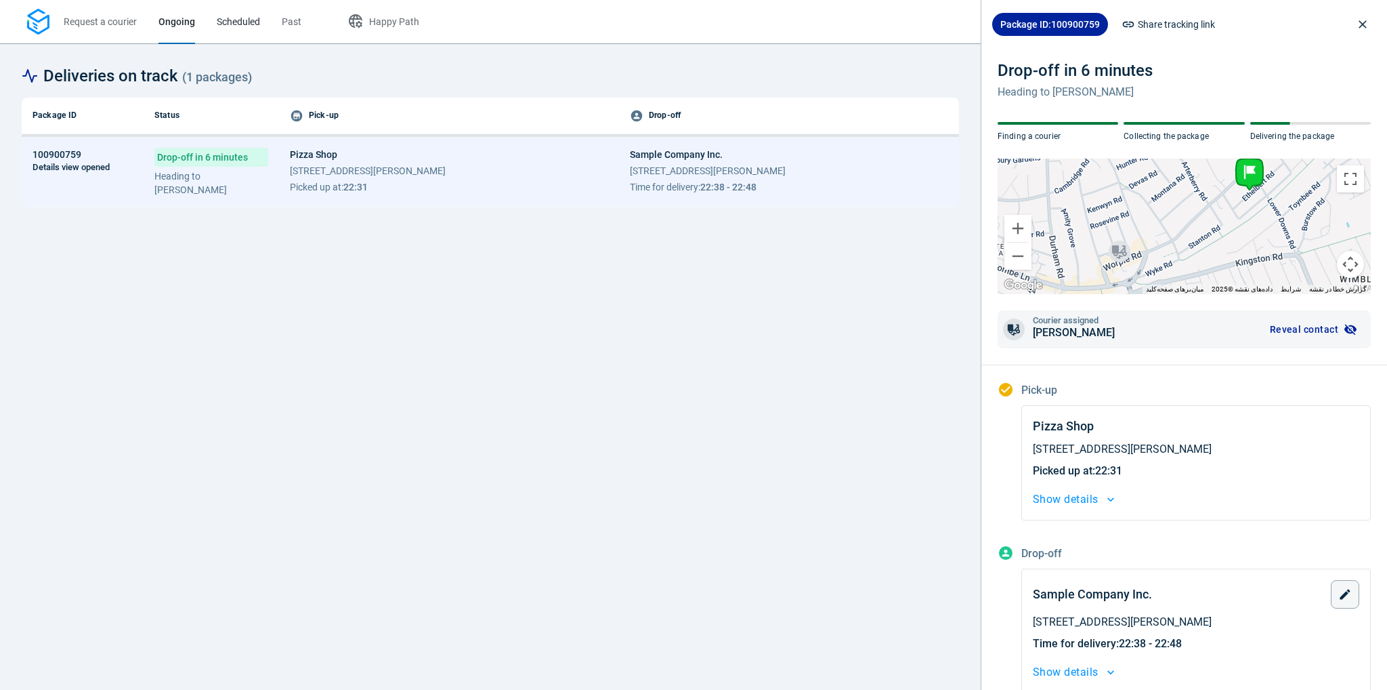
click at [245, 26] on span "Scheduled" at bounding box center [238, 21] width 43 height 11
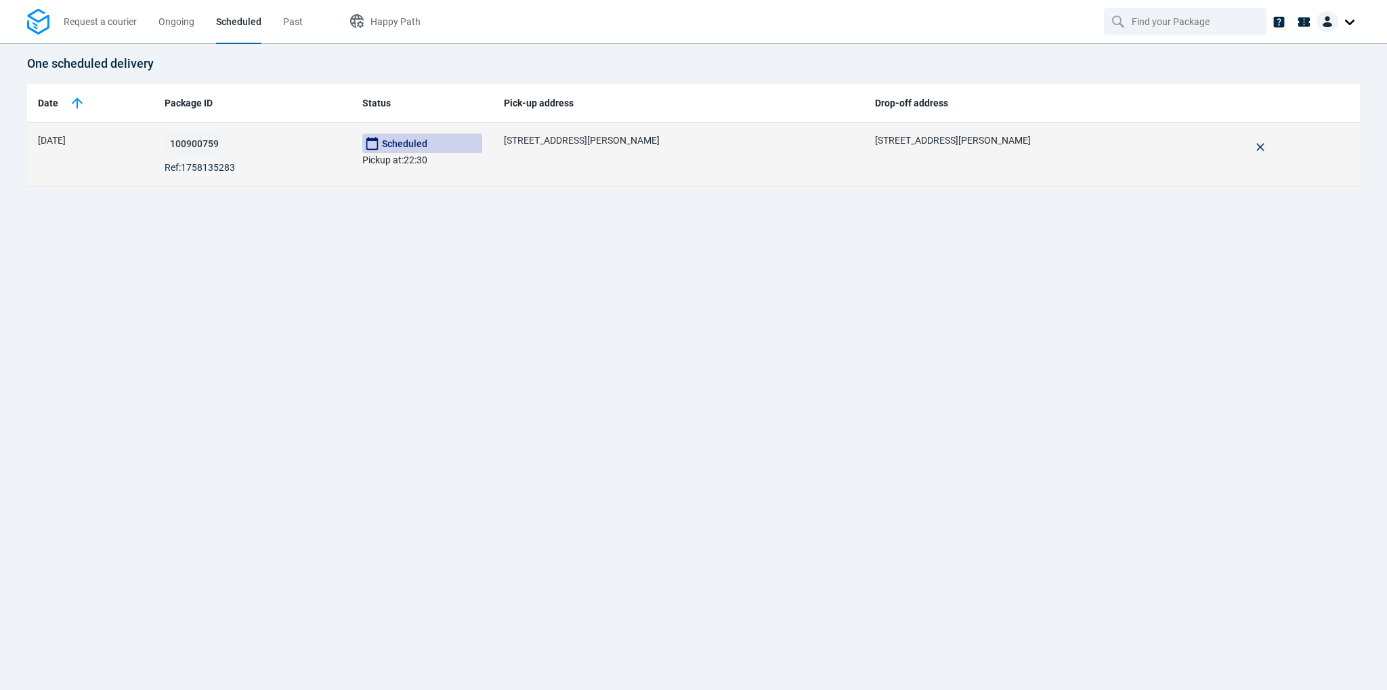
click at [575, 155] on td "32 Coombe Ln, Raynes Park, London SW20 0LA, SW20 0LA London" at bounding box center [679, 155] width 372 height 64
